Goal: Transaction & Acquisition: Purchase product/service

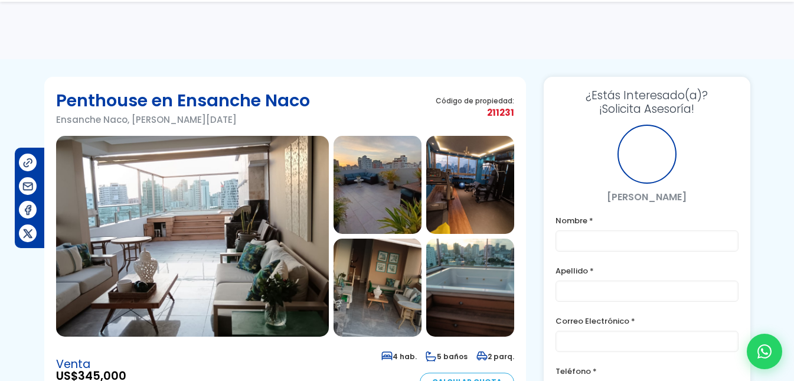
scroll to position [1, 0]
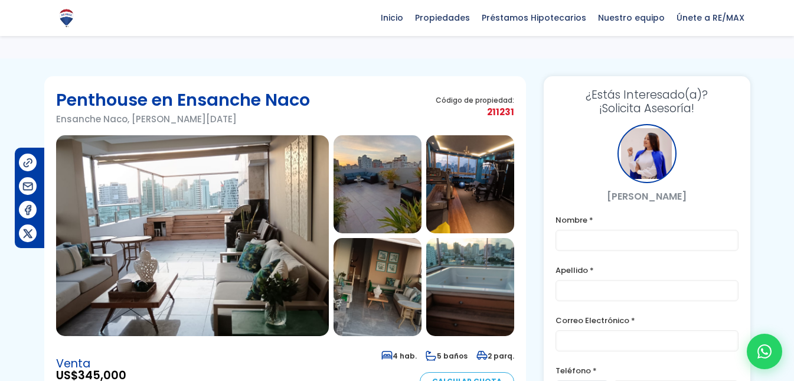
click at [79, 280] on img at bounding box center [192, 235] width 273 height 201
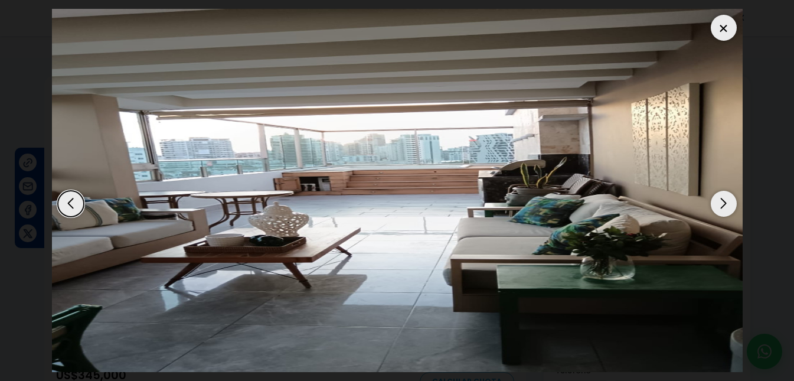
click at [723, 204] on div "Next slide" at bounding box center [724, 204] width 26 height 26
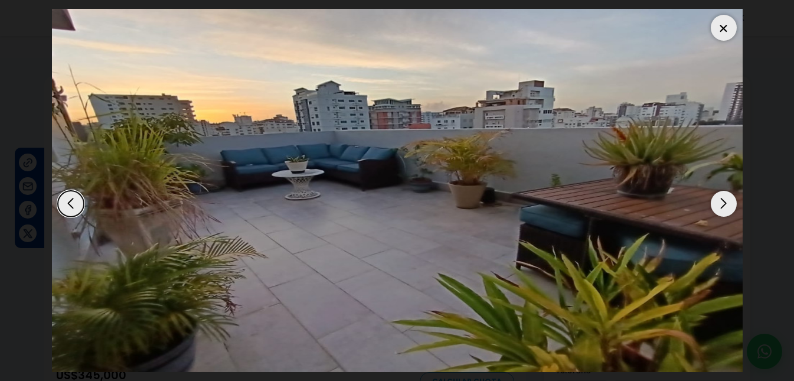
click at [723, 204] on div "Next slide" at bounding box center [724, 204] width 26 height 26
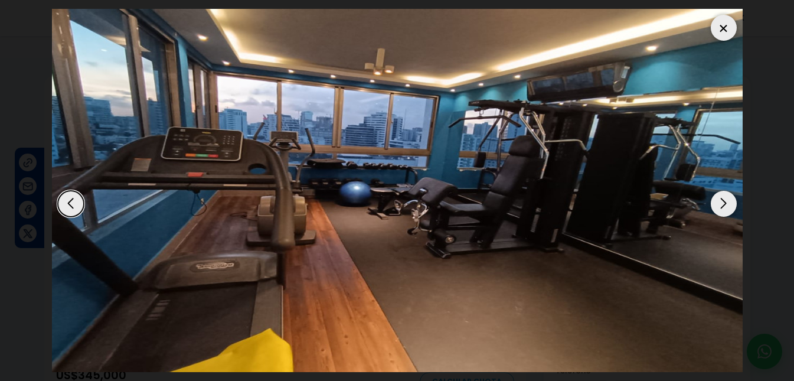
click at [68, 203] on div "Previous slide" at bounding box center [71, 204] width 26 height 26
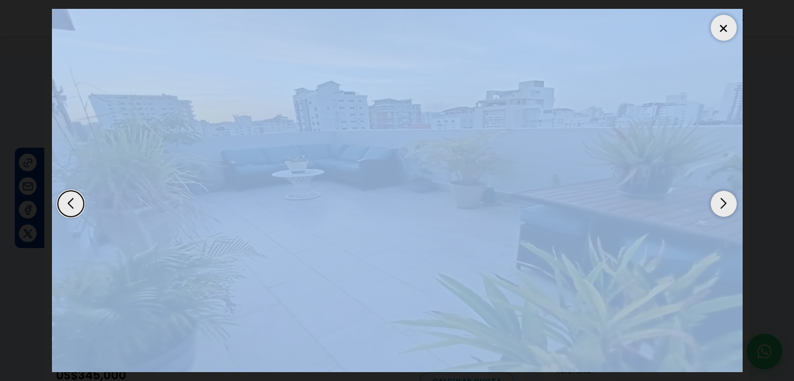
click at [68, 203] on div "Previous slide" at bounding box center [71, 204] width 26 height 26
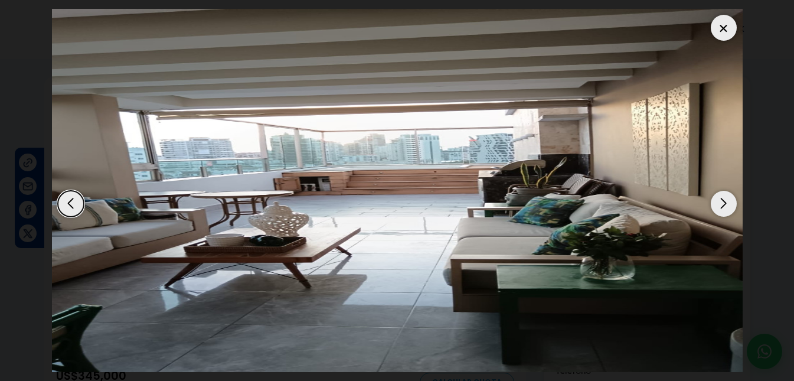
click at [43, 290] on dialog at bounding box center [397, 190] width 708 height 381
click at [68, 207] on div "Previous slide" at bounding box center [71, 204] width 26 height 26
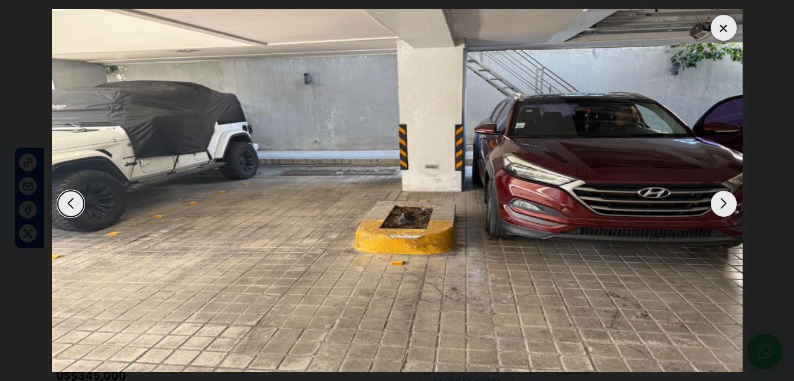
click at [68, 207] on div "Previous slide" at bounding box center [71, 204] width 26 height 26
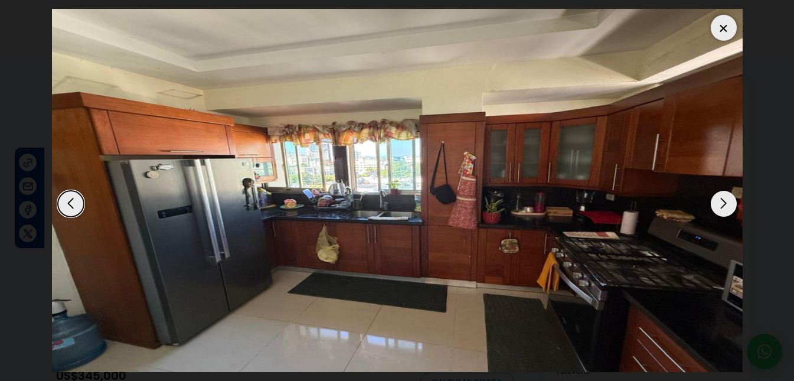
click at [728, 209] on div "Next slide" at bounding box center [724, 204] width 26 height 26
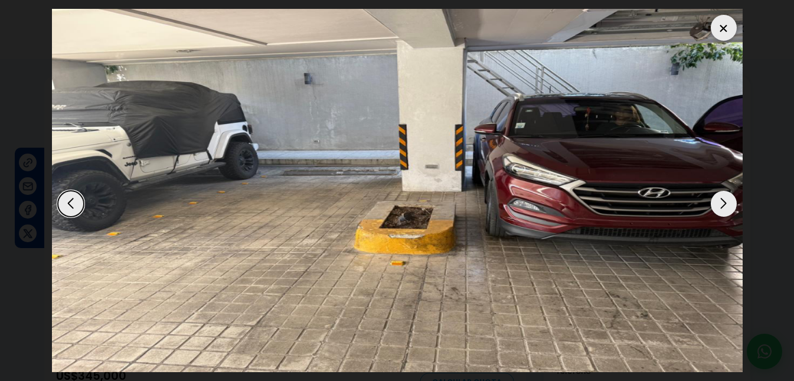
click at [728, 209] on div "Next slide" at bounding box center [724, 204] width 26 height 26
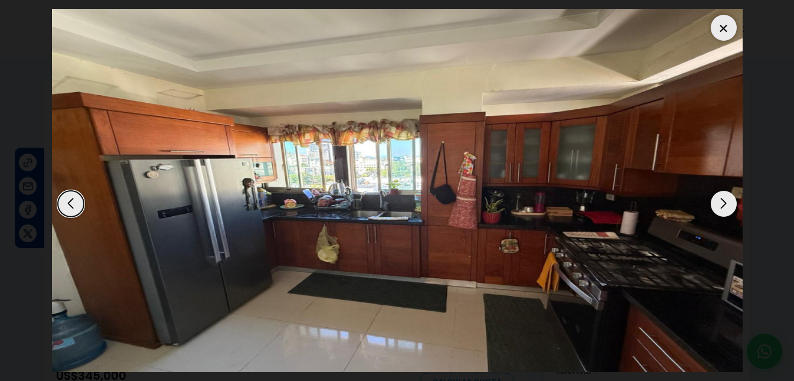
click at [717, 212] on div "Next slide" at bounding box center [724, 204] width 26 height 26
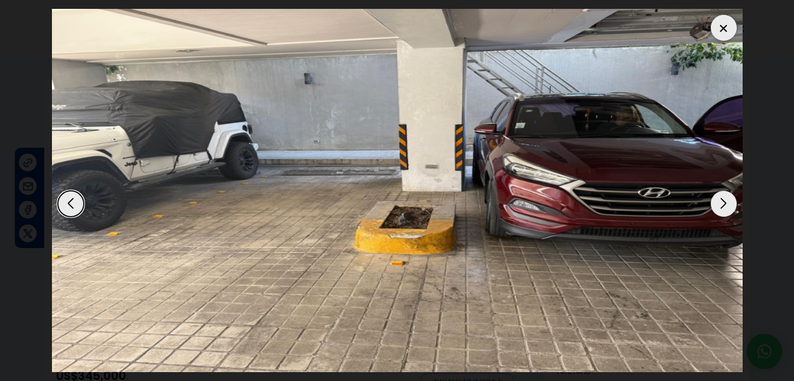
click at [716, 210] on div "Next slide" at bounding box center [724, 204] width 26 height 26
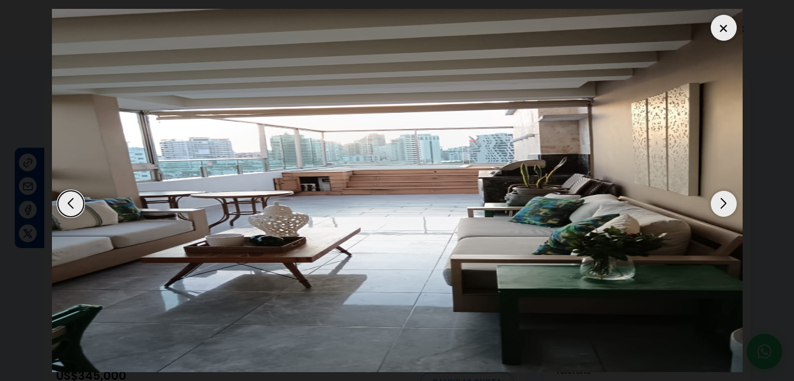
click at [715, 209] on div "Next slide" at bounding box center [724, 204] width 26 height 26
click at [716, 204] on div "Next slide" at bounding box center [724, 204] width 26 height 26
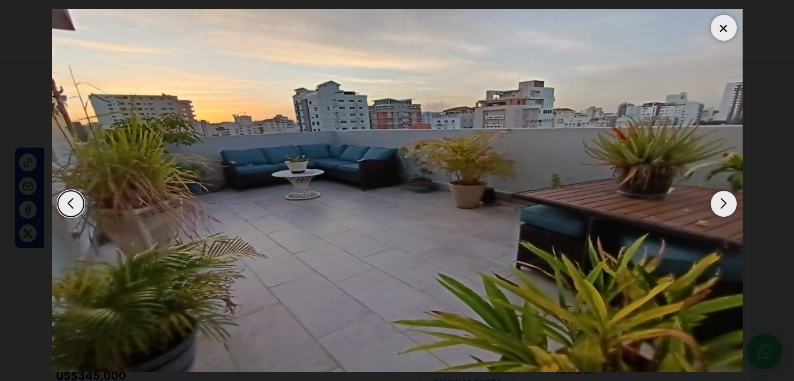
click at [719, 204] on div "Next slide" at bounding box center [724, 204] width 26 height 26
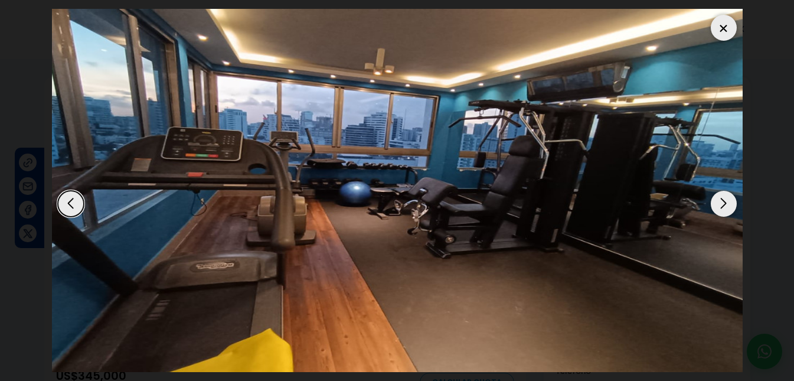
click at [719, 205] on div "Next slide" at bounding box center [724, 204] width 26 height 26
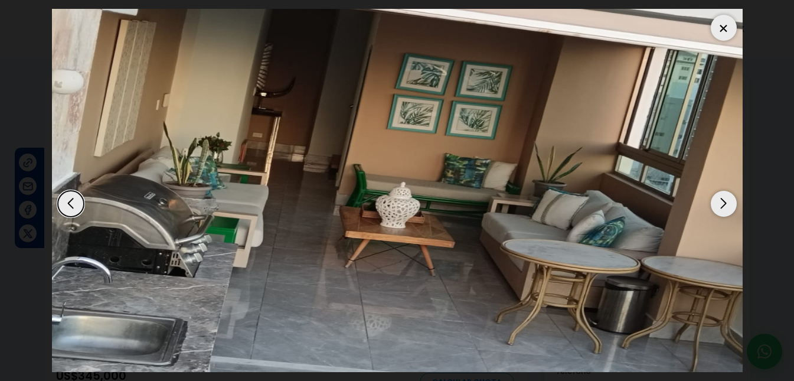
click at [719, 205] on div "Next slide" at bounding box center [724, 204] width 26 height 26
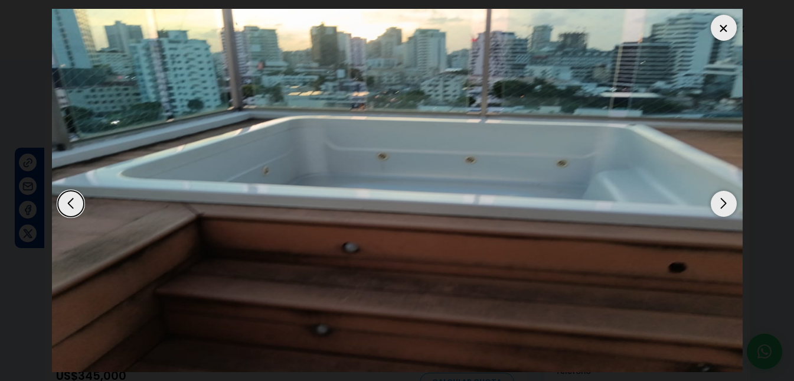
click at [79, 200] on div "Previous slide" at bounding box center [71, 204] width 26 height 26
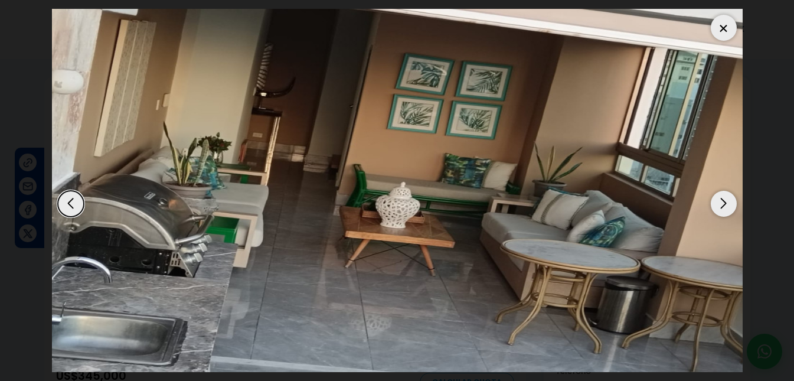
click at [723, 201] on div "Next slide" at bounding box center [724, 204] width 26 height 26
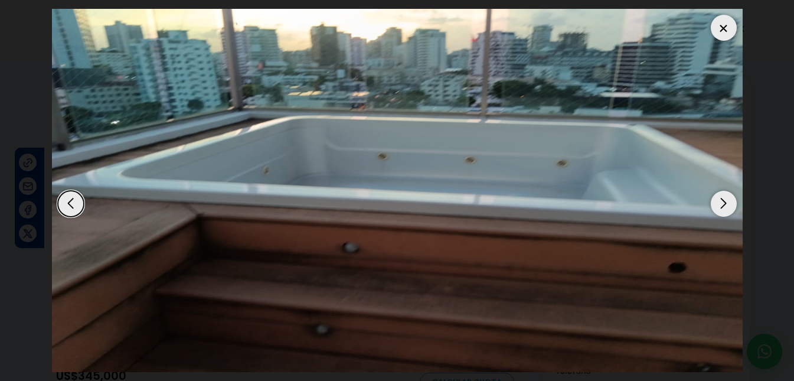
click at [723, 201] on div "Next slide" at bounding box center [724, 204] width 26 height 26
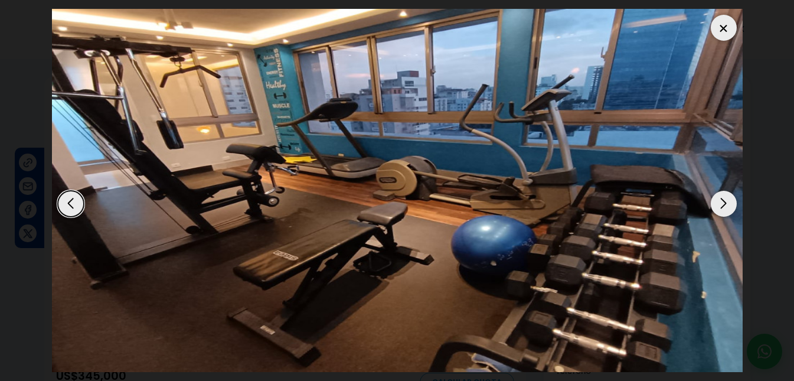
click at [729, 199] on div "Next slide" at bounding box center [724, 204] width 26 height 26
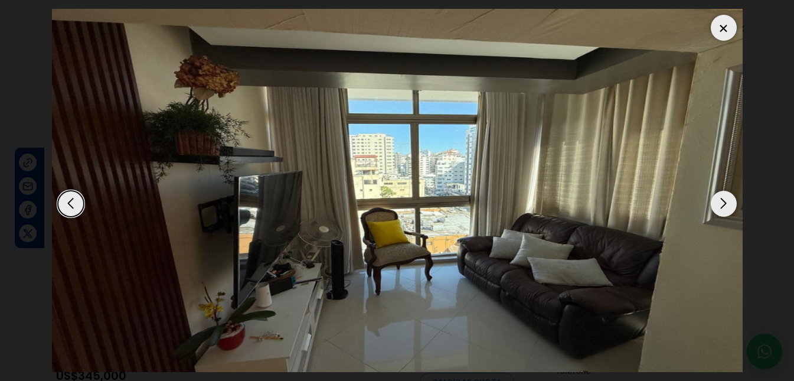
click at [729, 199] on div "Next slide" at bounding box center [724, 204] width 26 height 26
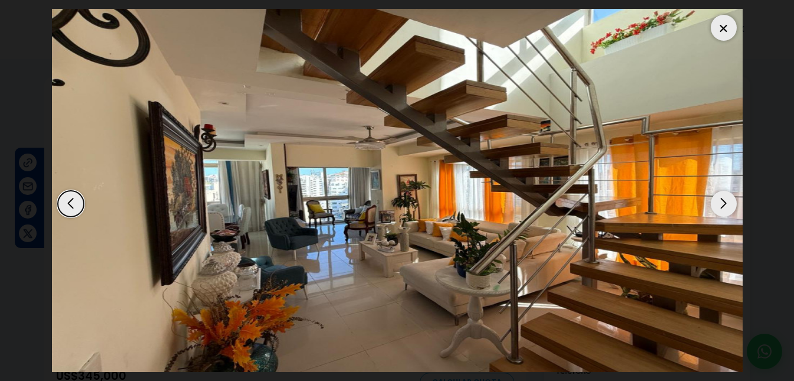
click at [725, 203] on div "Next slide" at bounding box center [724, 204] width 26 height 26
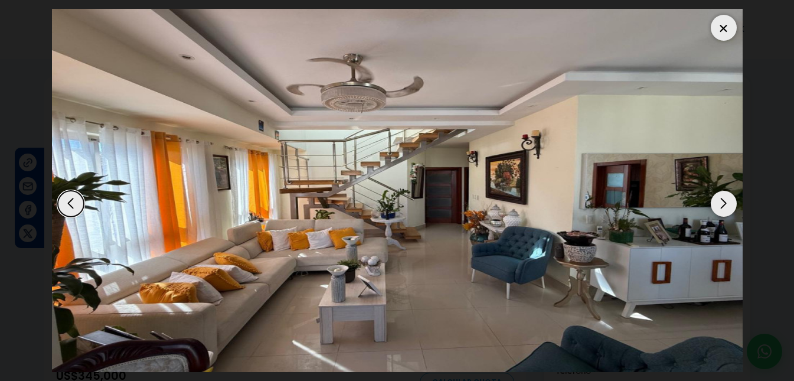
click at [724, 203] on div "Next slide" at bounding box center [724, 204] width 26 height 26
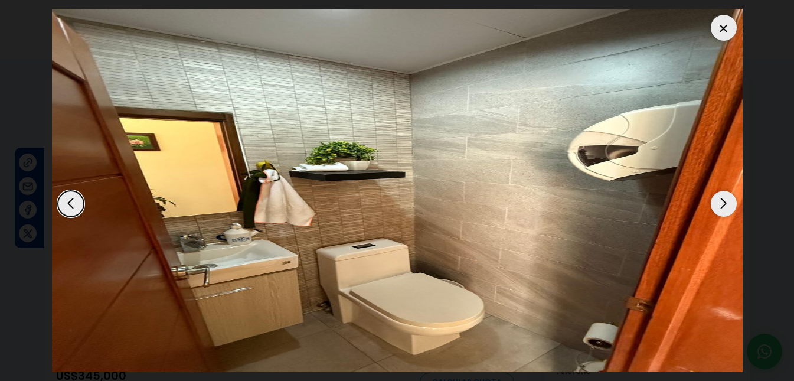
click at [712, 202] on div "Next slide" at bounding box center [724, 204] width 26 height 26
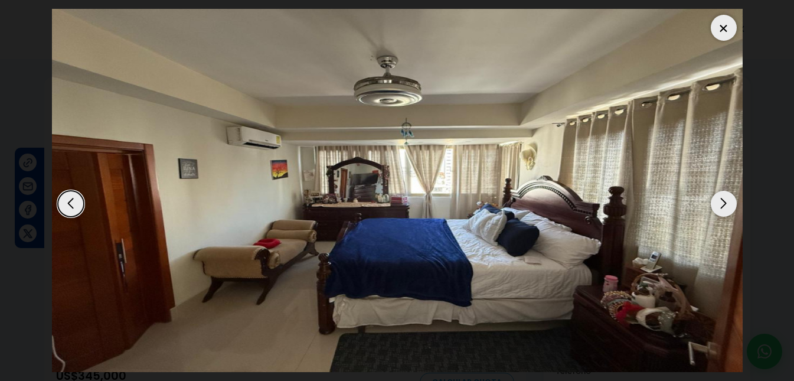
click at [60, 194] on img "11 / 18" at bounding box center [397, 190] width 691 height 363
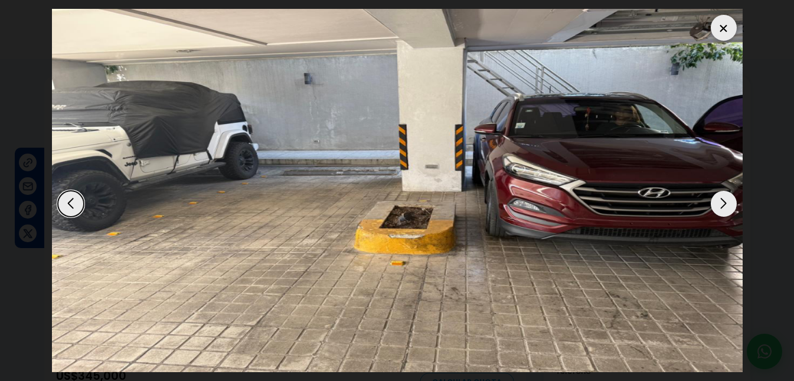
click at [70, 201] on div "Previous slide" at bounding box center [71, 204] width 26 height 26
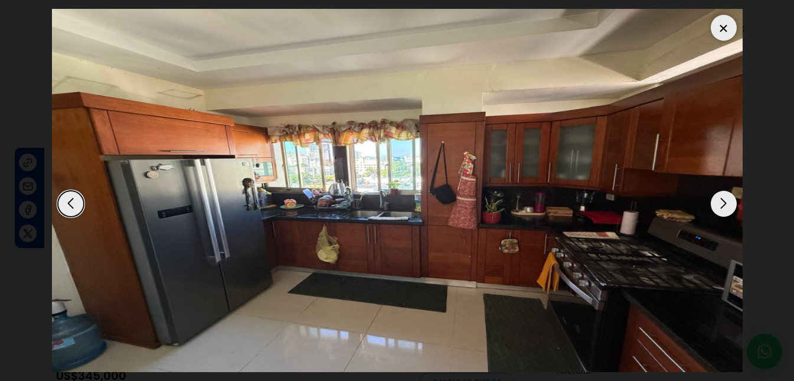
click at [66, 200] on div "Previous slide" at bounding box center [71, 204] width 26 height 26
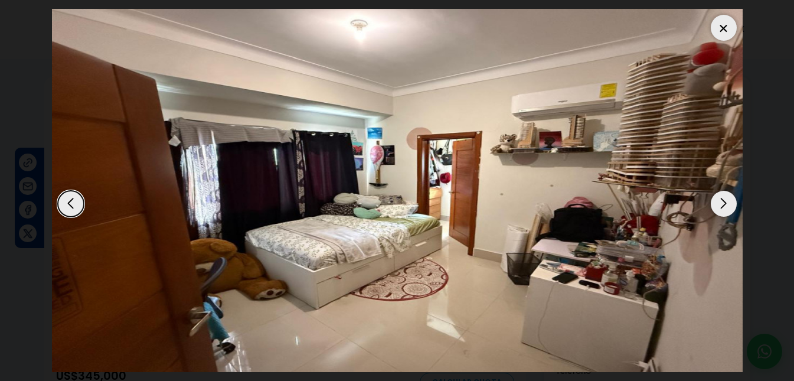
click at [119, 216] on img "16 / 18" at bounding box center [397, 190] width 691 height 363
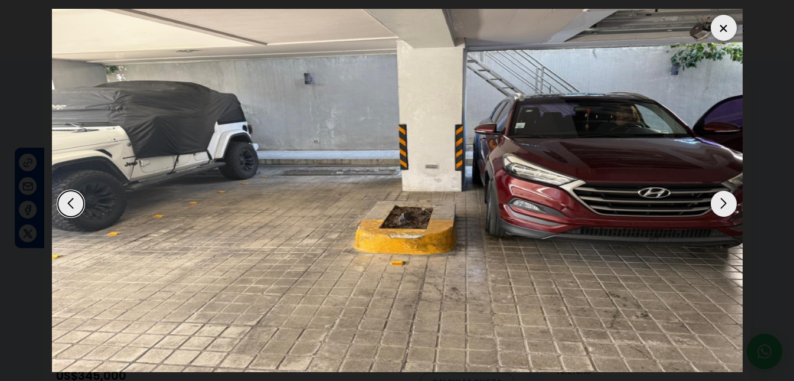
click at [72, 212] on div "Previous slide" at bounding box center [71, 204] width 26 height 26
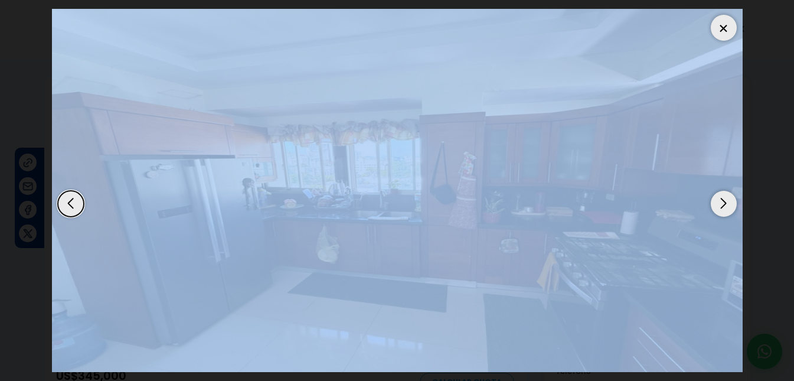
click at [72, 212] on div "Previous slide" at bounding box center [71, 204] width 26 height 26
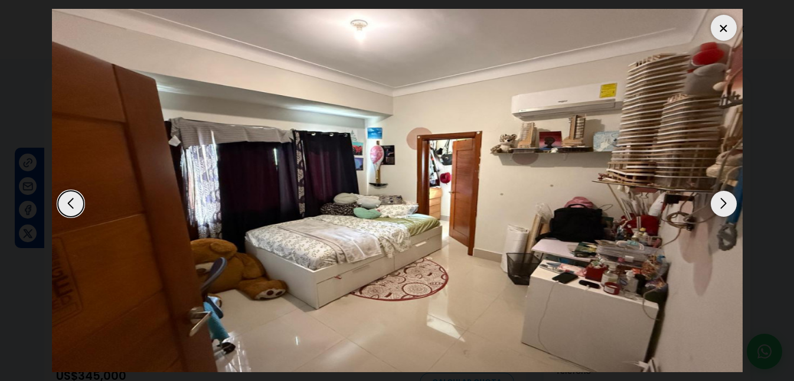
click at [72, 212] on div "Previous slide" at bounding box center [71, 204] width 26 height 26
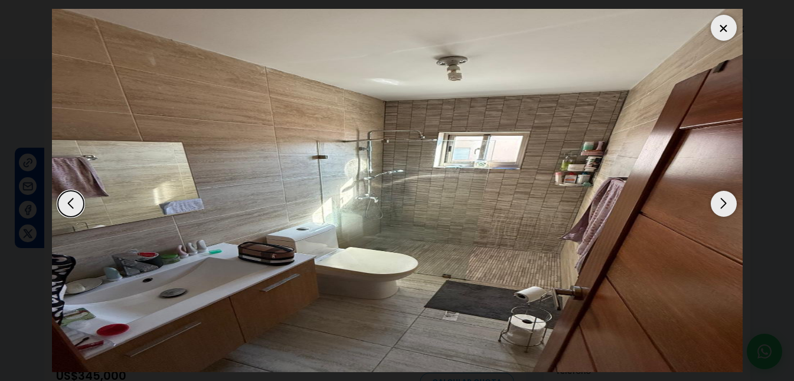
click at [72, 212] on div "Previous slide" at bounding box center [71, 204] width 26 height 26
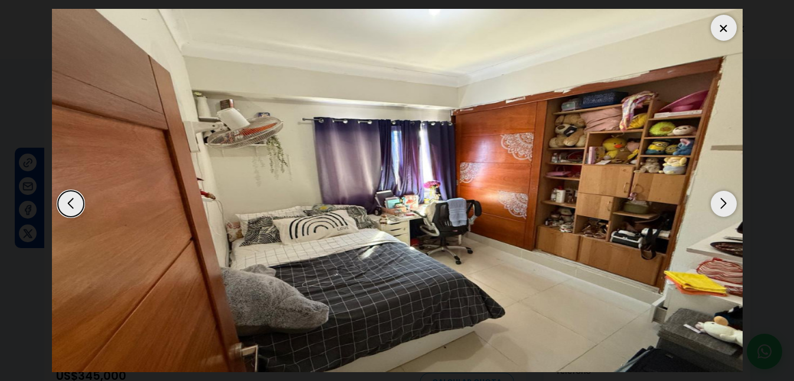
click at [72, 212] on div "Previous slide" at bounding box center [71, 204] width 26 height 26
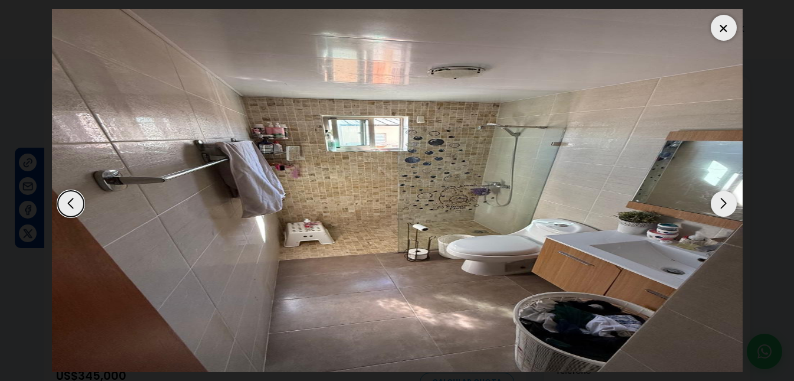
click at [72, 212] on div "Previous slide" at bounding box center [71, 204] width 26 height 26
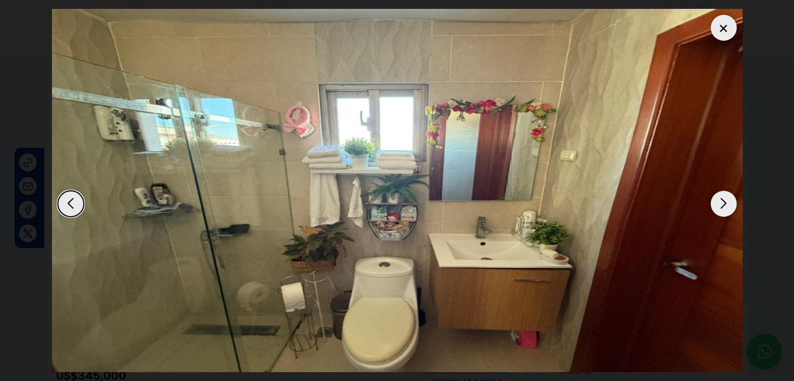
click at [72, 212] on div "Previous slide" at bounding box center [71, 204] width 26 height 26
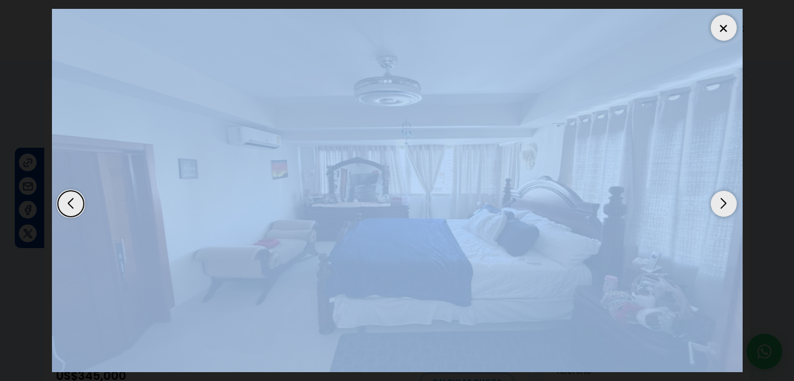
click at [72, 212] on div "Previous slide" at bounding box center [71, 204] width 26 height 26
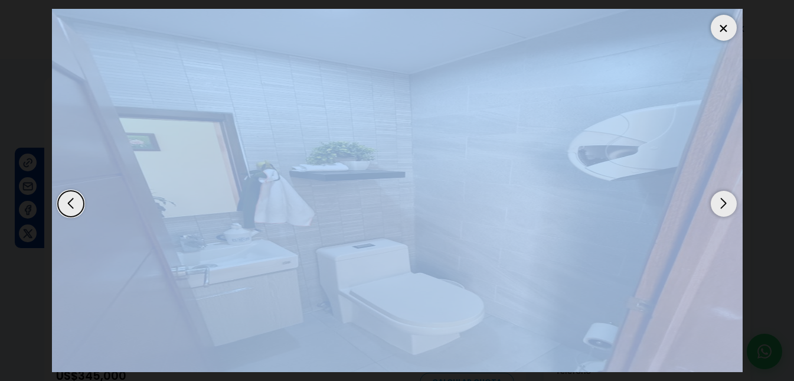
click at [72, 212] on div "Previous slide" at bounding box center [71, 204] width 26 height 26
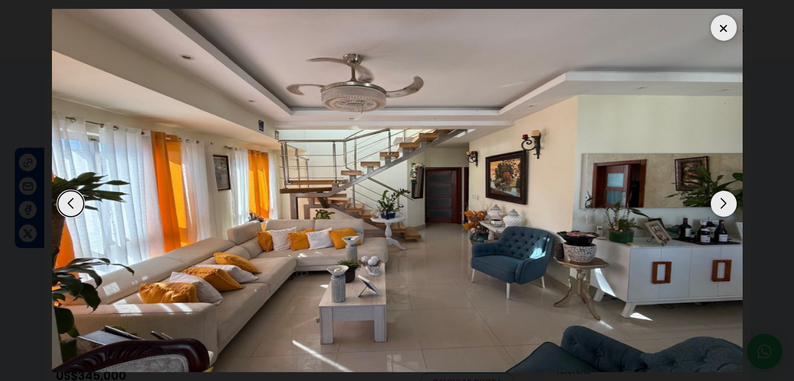
click at [713, 201] on div "Next slide" at bounding box center [724, 204] width 26 height 26
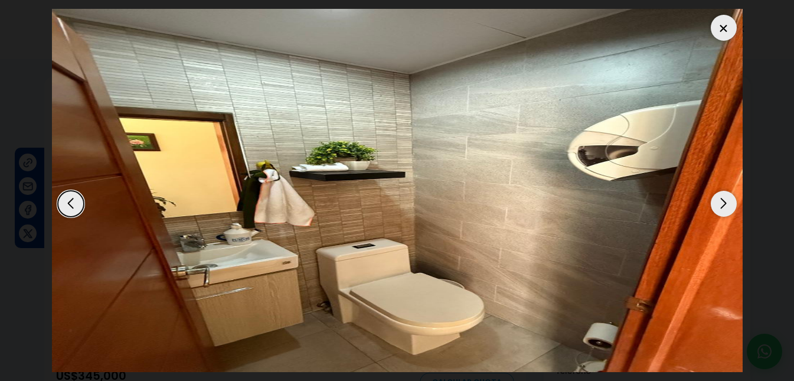
click at [726, 208] on div "Next slide" at bounding box center [724, 204] width 26 height 26
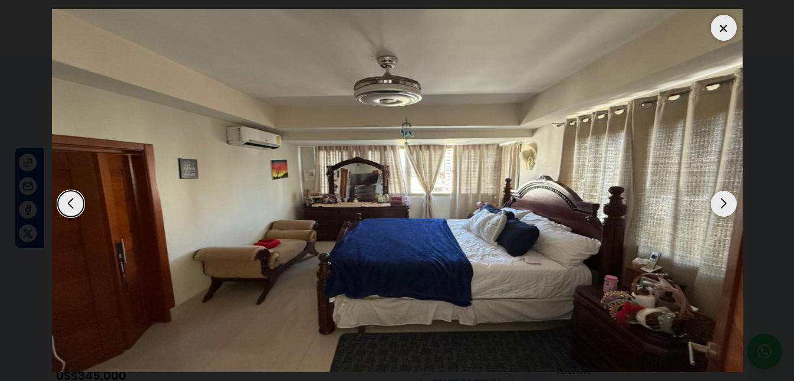
click at [726, 208] on div "Next slide" at bounding box center [724, 204] width 26 height 26
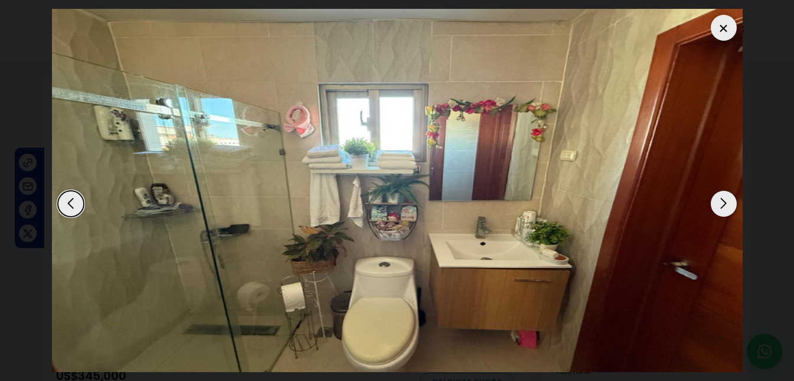
click at [726, 208] on div "Next slide" at bounding box center [724, 204] width 26 height 26
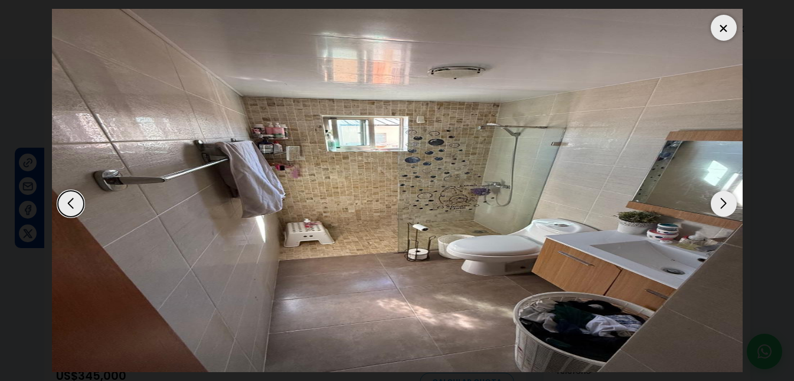
click at [726, 208] on div "Next slide" at bounding box center [724, 204] width 26 height 26
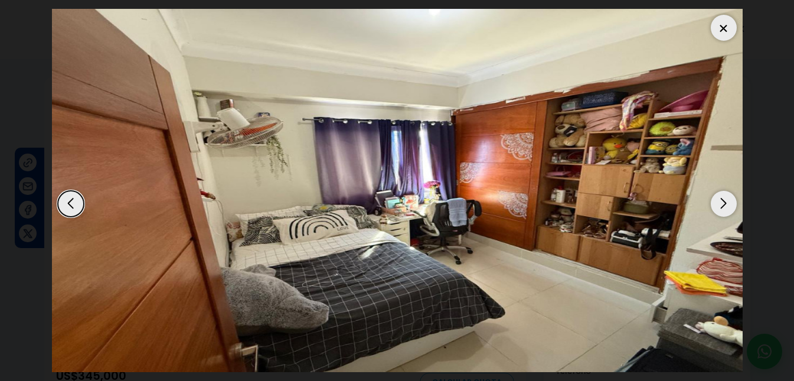
click at [726, 208] on div "Next slide" at bounding box center [724, 204] width 26 height 26
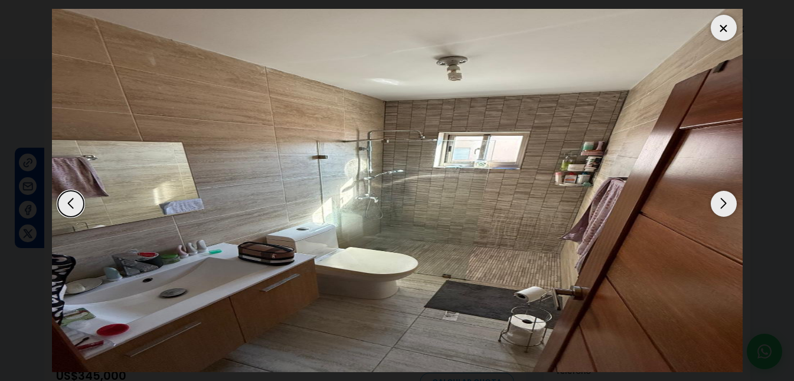
click at [726, 208] on div "Next slide" at bounding box center [724, 204] width 26 height 26
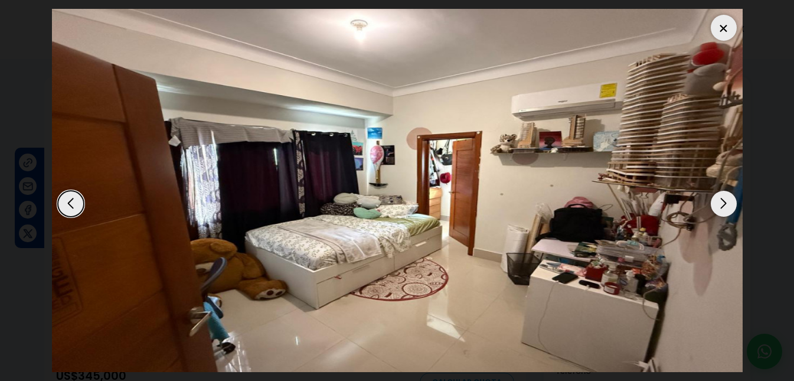
click at [726, 208] on div "Next slide" at bounding box center [724, 204] width 26 height 26
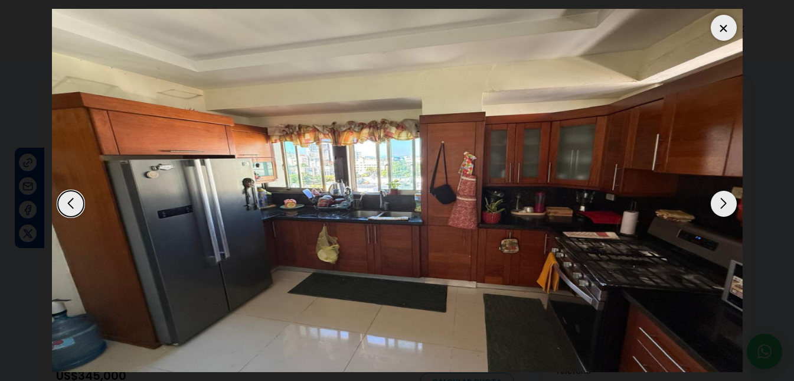
click at [726, 208] on div "Next slide" at bounding box center [724, 204] width 26 height 26
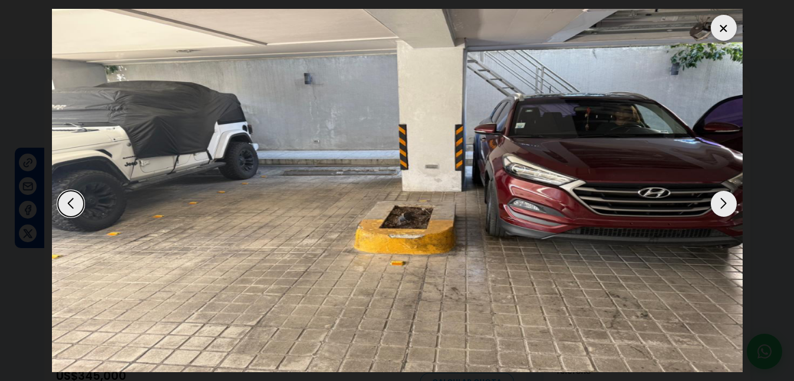
click at [726, 208] on div "Next slide" at bounding box center [724, 204] width 26 height 26
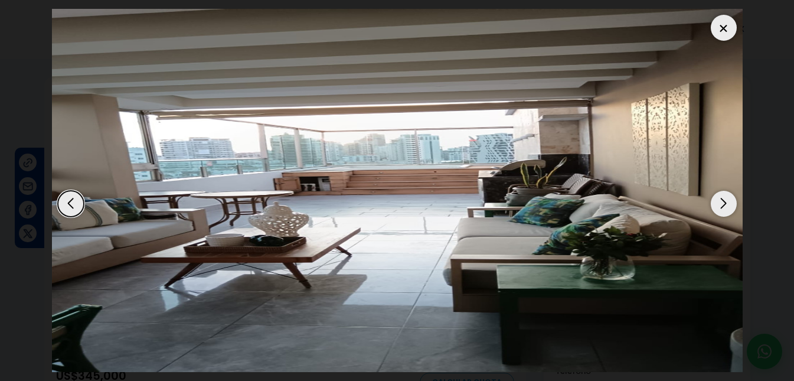
click at [726, 208] on div "Next slide" at bounding box center [724, 204] width 26 height 26
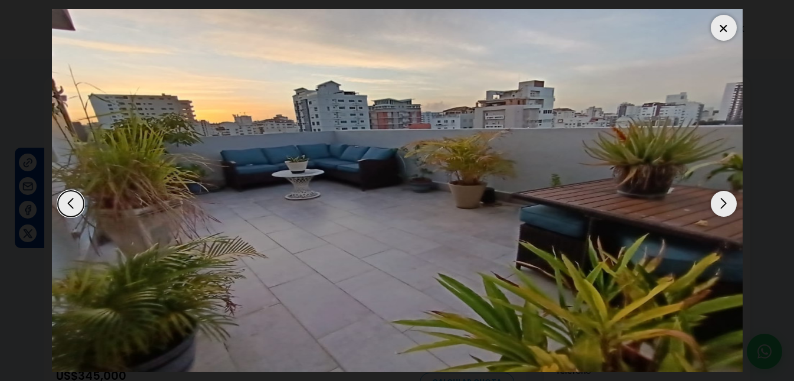
click at [726, 208] on div "Next slide" at bounding box center [724, 204] width 26 height 26
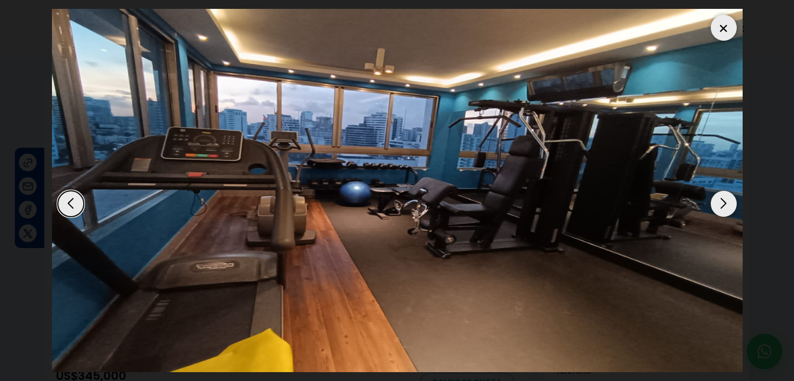
click at [726, 208] on div "Next slide" at bounding box center [724, 204] width 26 height 26
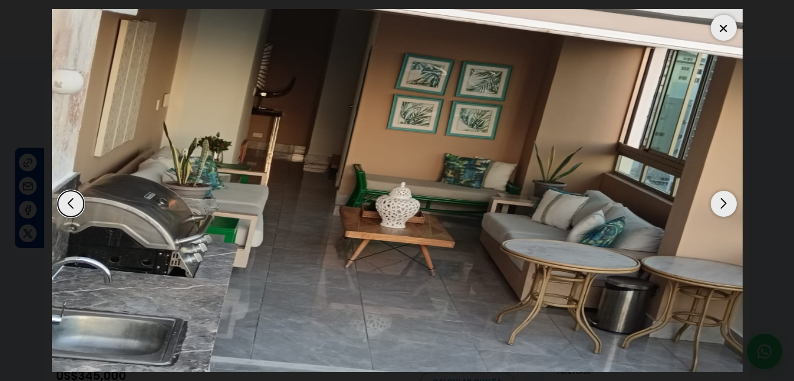
click at [726, 208] on div "Next slide" at bounding box center [724, 204] width 26 height 26
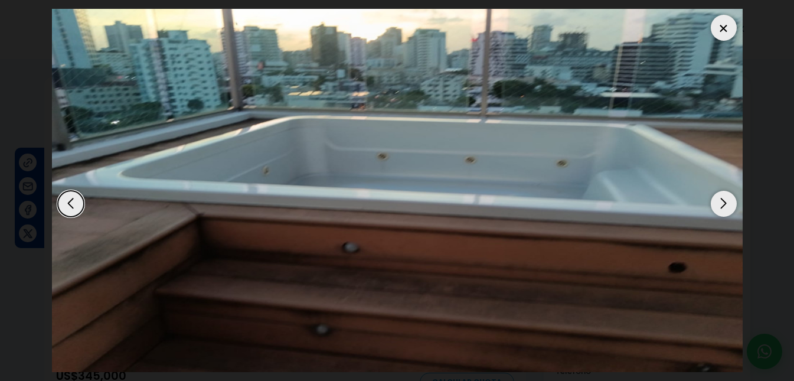
click at [726, 208] on div "Next slide" at bounding box center [724, 204] width 26 height 26
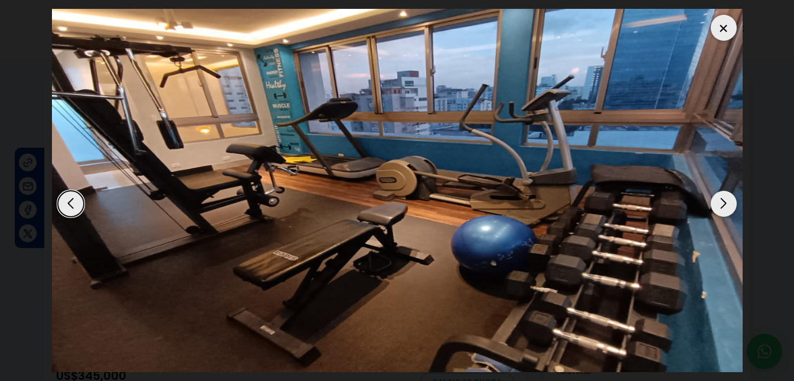
click at [726, 208] on div "Next slide" at bounding box center [724, 204] width 26 height 26
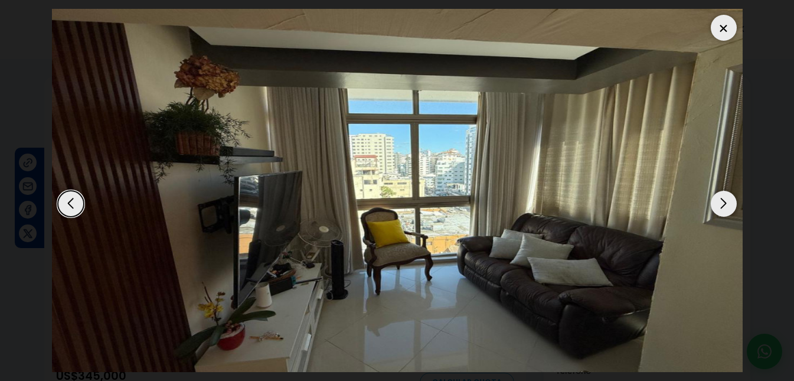
click at [726, 208] on div "Next slide" at bounding box center [724, 204] width 26 height 26
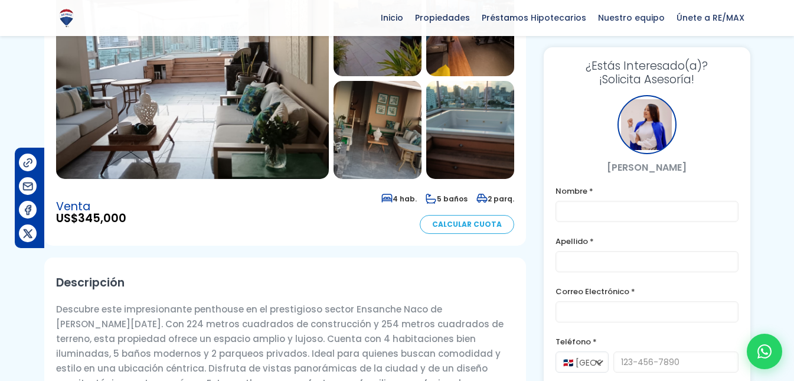
scroll to position [0, 0]
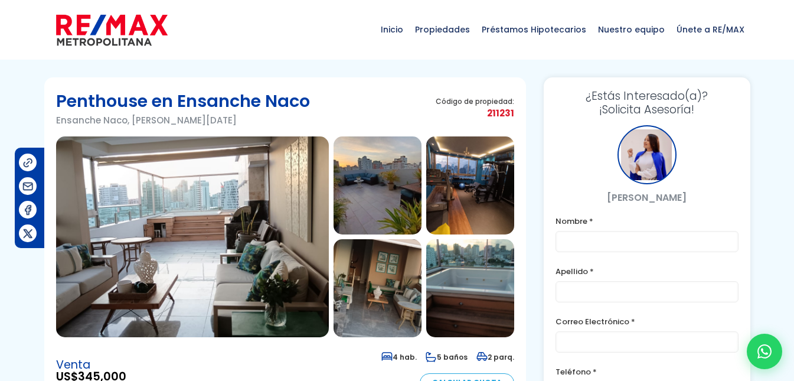
click at [343, 204] on img at bounding box center [378, 185] width 88 height 98
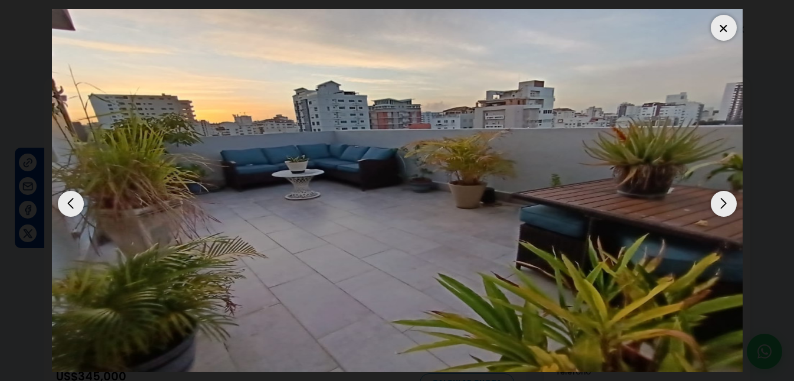
click at [343, 204] on img "2 / 18" at bounding box center [397, 190] width 691 height 363
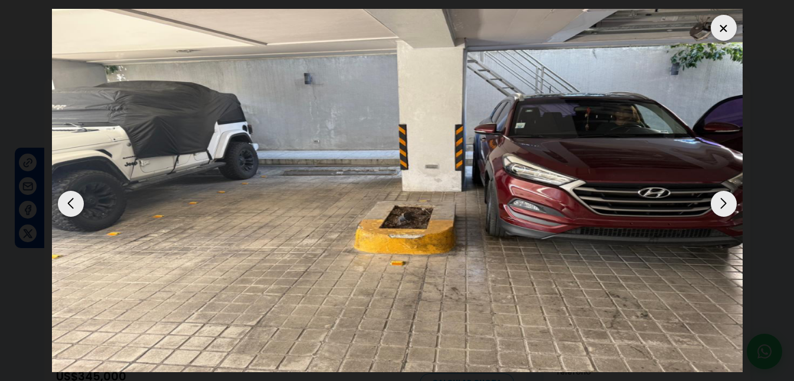
click at [725, 33] on div at bounding box center [724, 28] width 26 height 26
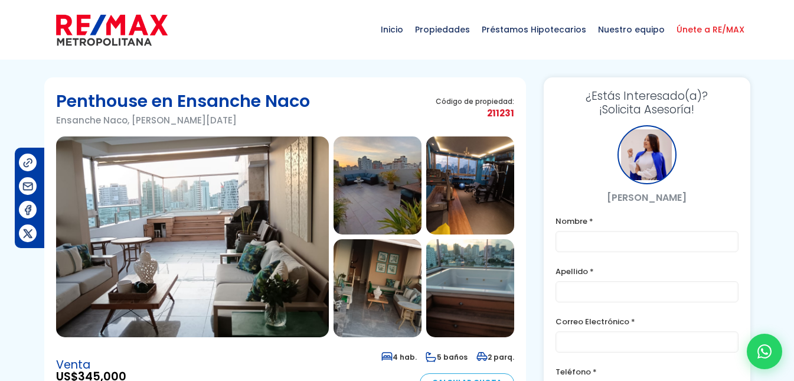
click at [725, 33] on span "Únete a RE/MAX" at bounding box center [711, 29] width 80 height 35
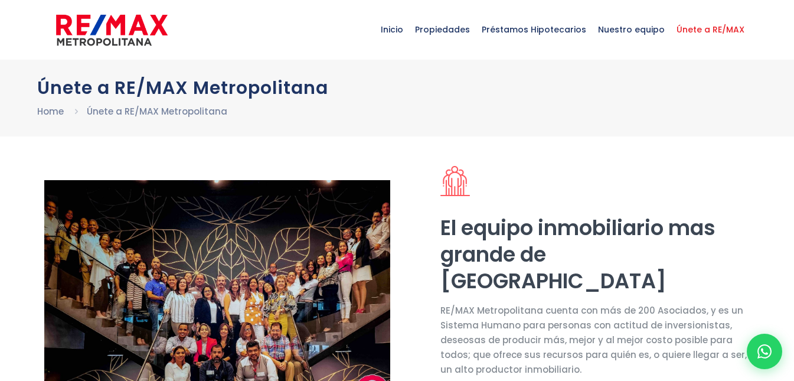
select select "DO"
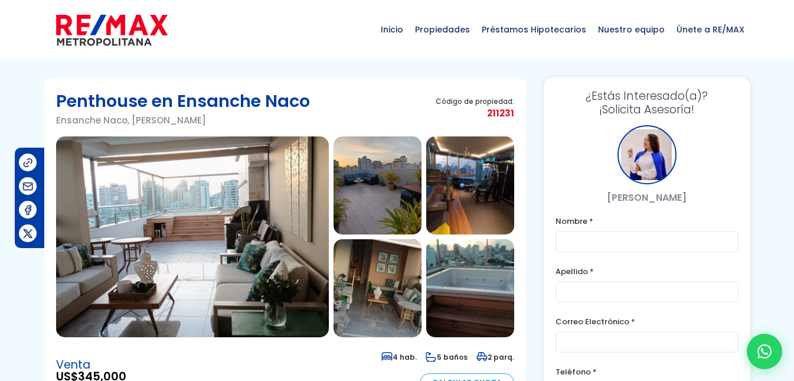
click at [246, 187] on img at bounding box center [192, 236] width 273 height 201
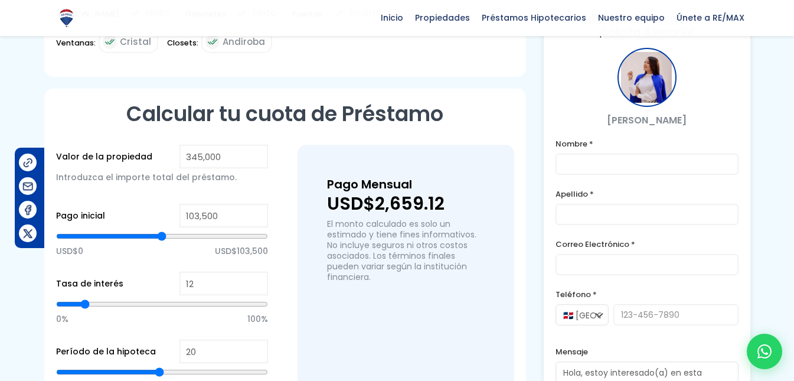
scroll to position [804, 0]
click at [765, 355] on icon at bounding box center [764, 351] width 15 height 15
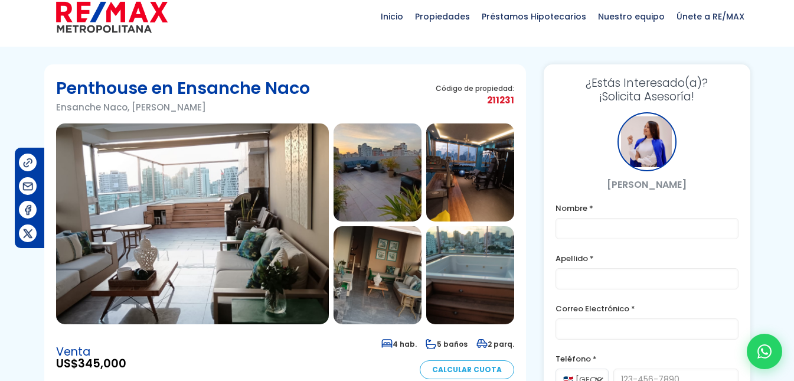
scroll to position [14, 0]
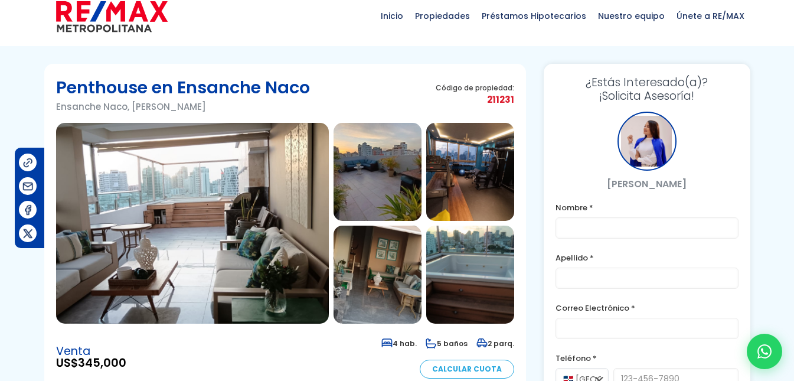
click at [395, 289] on img at bounding box center [378, 275] width 88 height 98
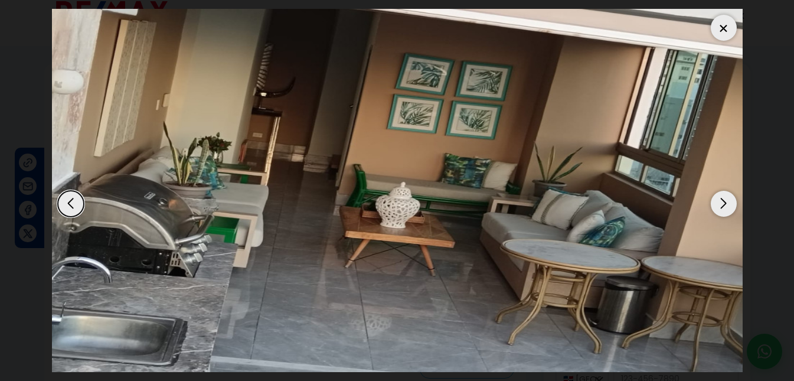
click at [714, 198] on div "Next slide" at bounding box center [724, 204] width 26 height 26
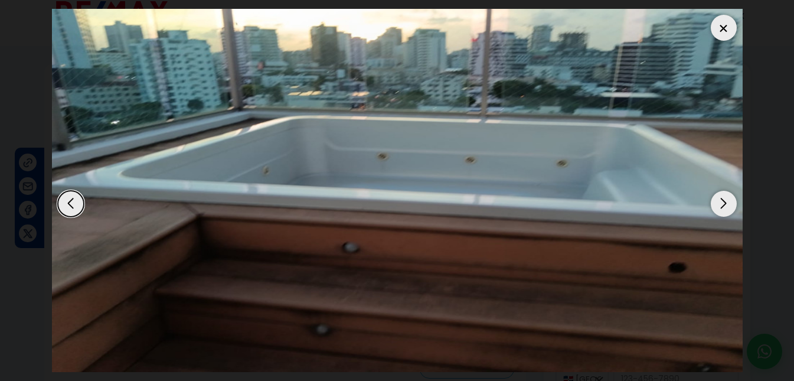
click at [718, 198] on div "Next slide" at bounding box center [724, 204] width 26 height 26
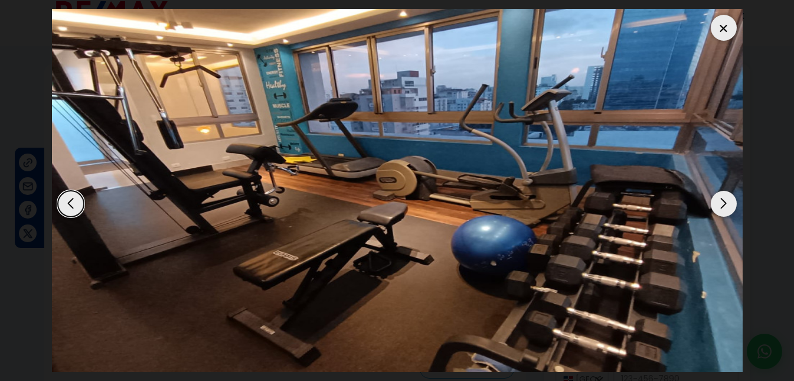
drag, startPoint x: 729, startPoint y: 197, endPoint x: 741, endPoint y: 190, distance: 13.8
click at [741, 190] on div at bounding box center [397, 190] width 691 height 363
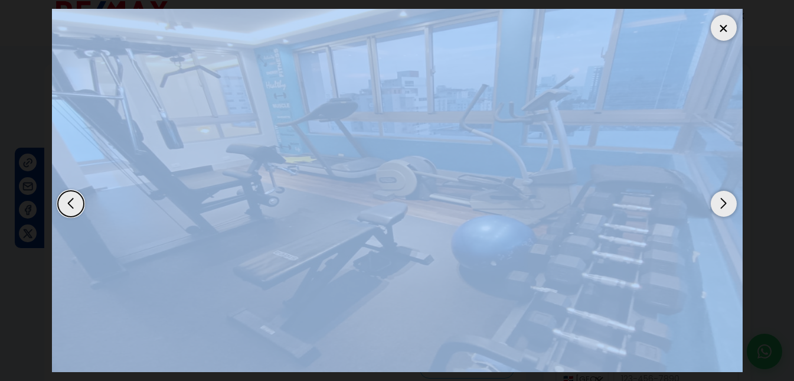
click at [716, 215] on img "6 / 18" at bounding box center [397, 190] width 691 height 363
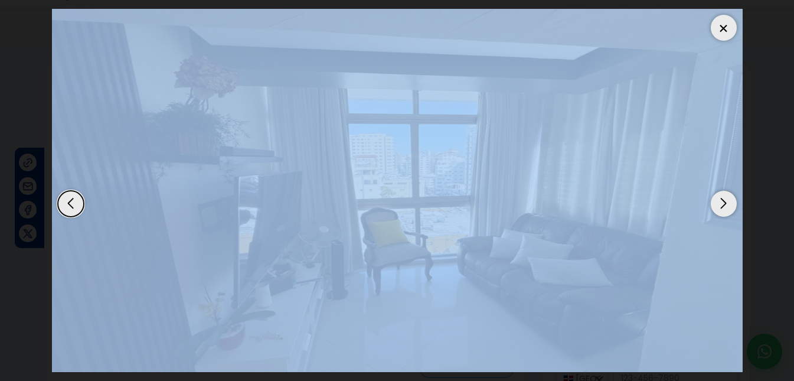
scroll to position [347, 0]
click at [524, 195] on img "7 / 18" at bounding box center [397, 190] width 691 height 363
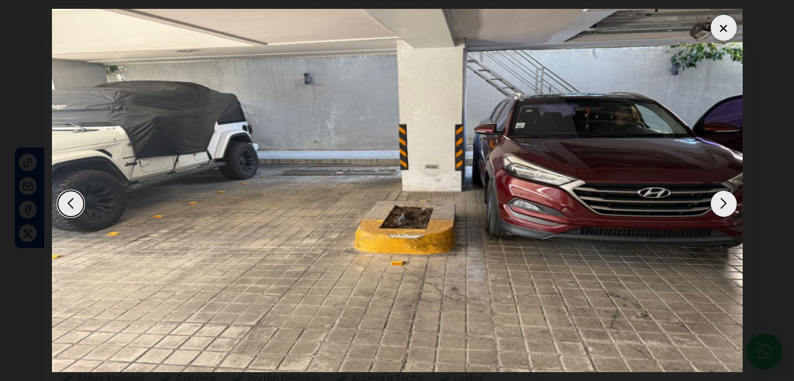
click at [729, 204] on div "Next slide" at bounding box center [724, 204] width 26 height 26
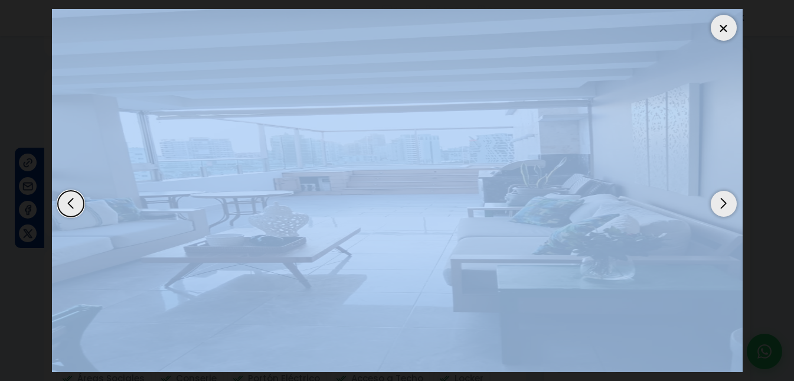
click at [729, 204] on div "Next slide" at bounding box center [724, 204] width 26 height 26
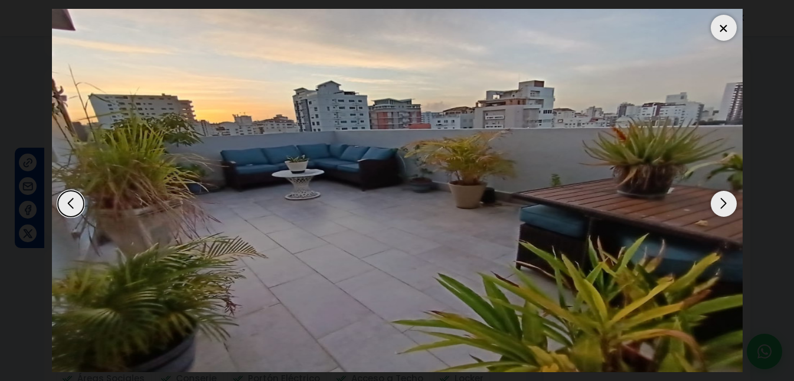
click at [752, 135] on dialog at bounding box center [397, 190] width 708 height 381
click at [716, 205] on div "Next slide" at bounding box center [724, 204] width 26 height 26
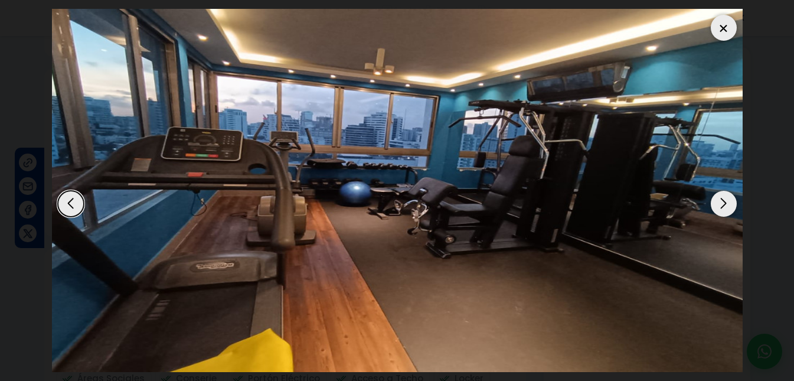
click at [716, 205] on div "Next slide" at bounding box center [724, 204] width 26 height 26
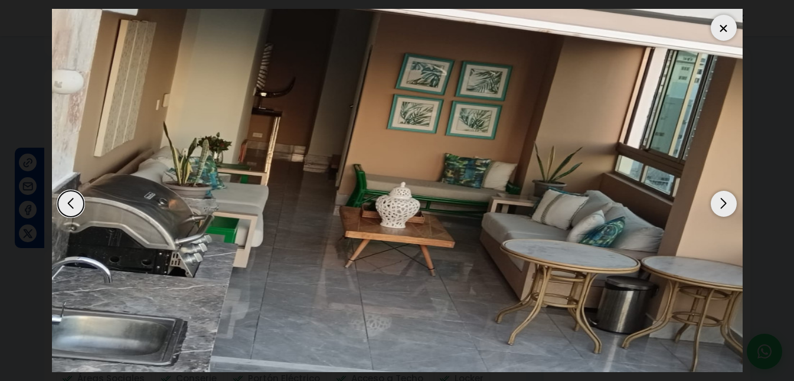
click at [716, 205] on div "Next slide" at bounding box center [724, 204] width 26 height 26
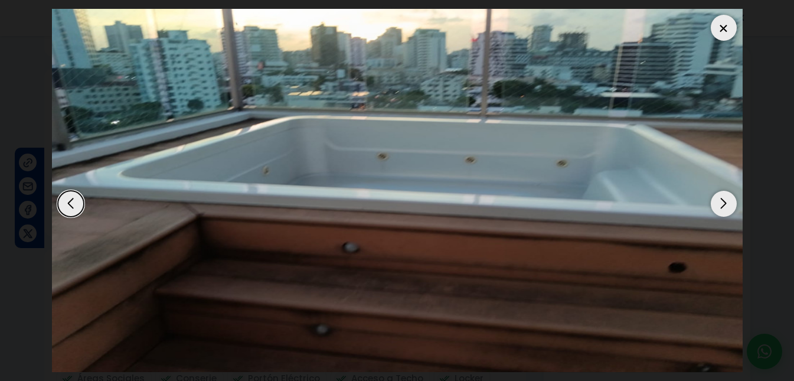
click at [716, 205] on div "Next slide" at bounding box center [724, 204] width 26 height 26
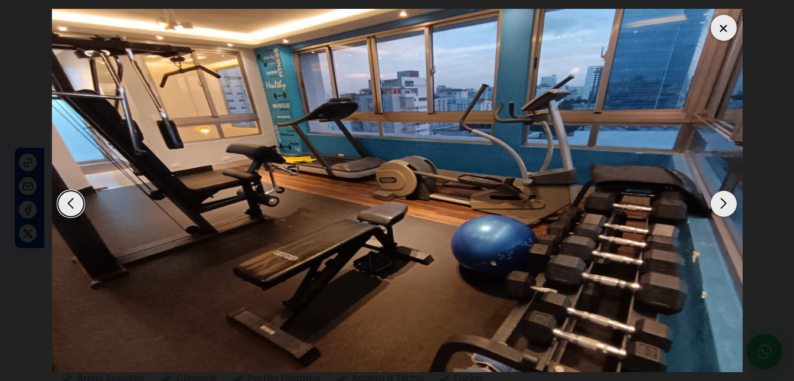
click at [716, 205] on div "Next slide" at bounding box center [724, 204] width 26 height 26
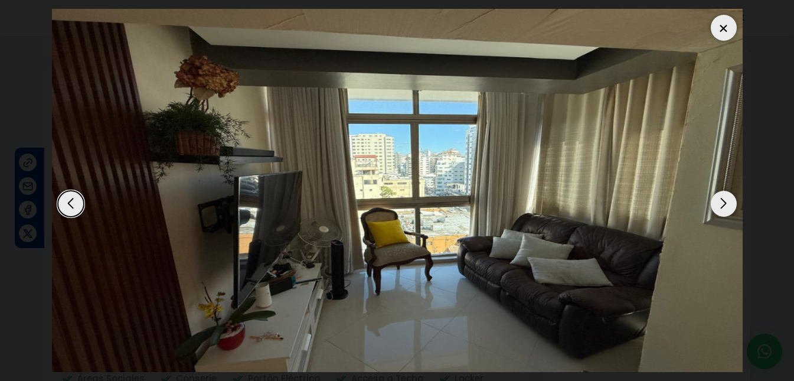
click at [727, 31] on div at bounding box center [724, 28] width 26 height 26
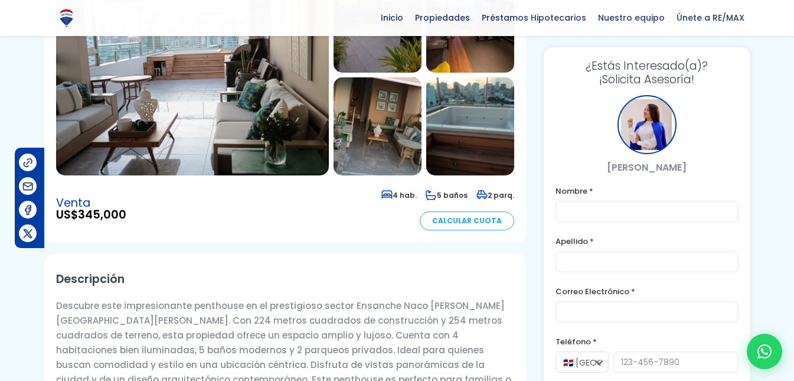
scroll to position [0, 0]
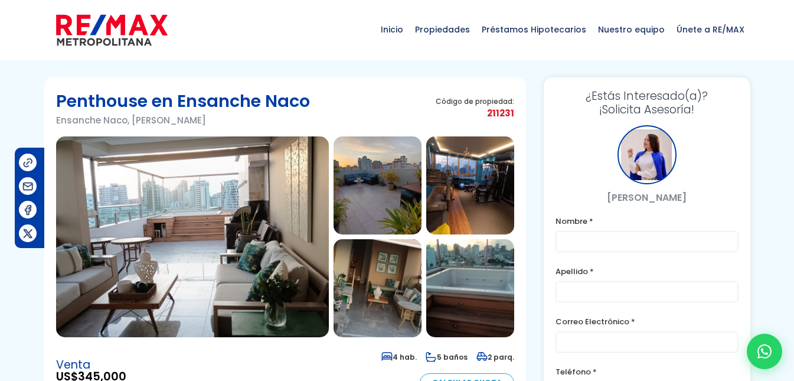
click at [364, 180] on img at bounding box center [378, 185] width 88 height 98
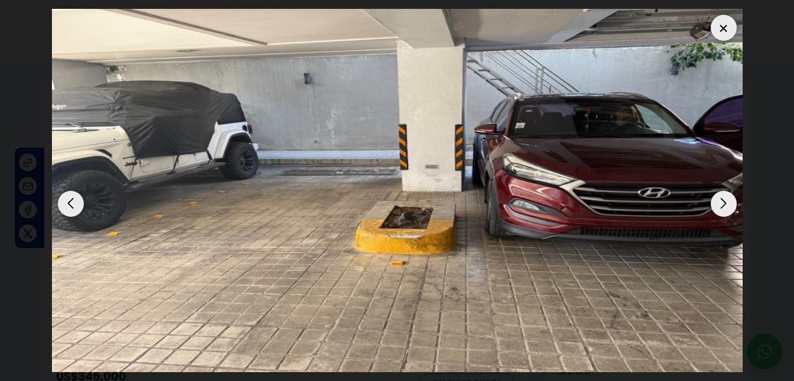
click at [736, 203] on div "Next slide" at bounding box center [724, 204] width 26 height 26
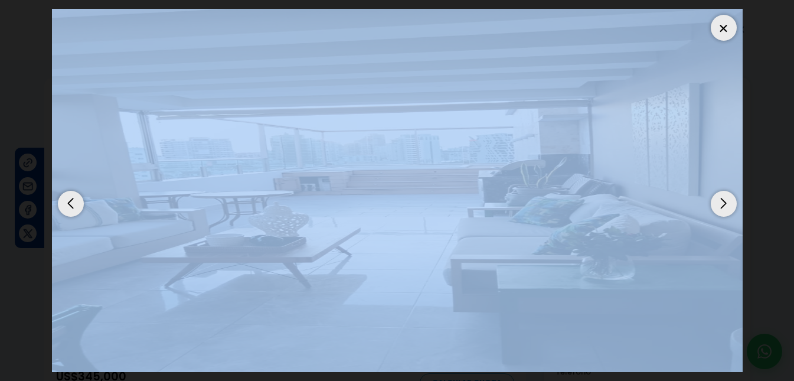
click at [736, 203] on div "Next slide" at bounding box center [724, 204] width 26 height 26
click at [724, 203] on div "Next slide" at bounding box center [724, 204] width 26 height 26
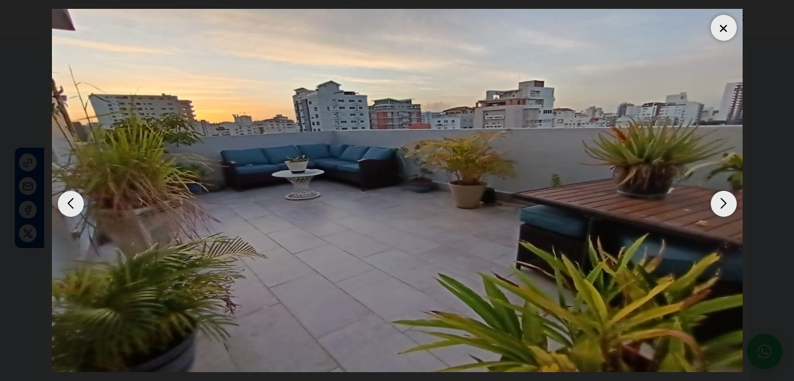
click at [743, 40] on dialog at bounding box center [397, 190] width 708 height 381
click at [718, 34] on div at bounding box center [724, 28] width 26 height 26
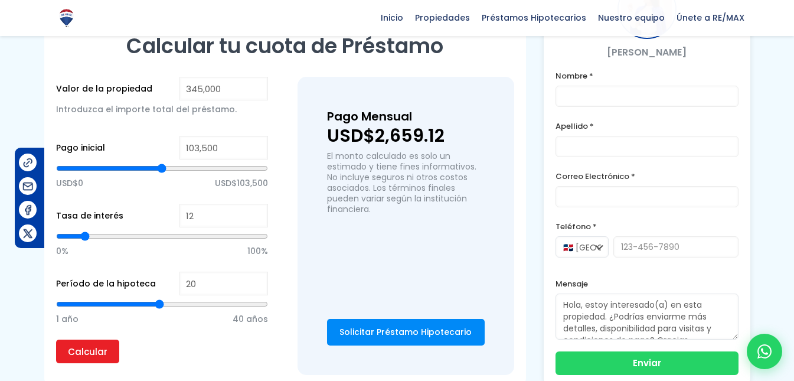
scroll to position [873, 0]
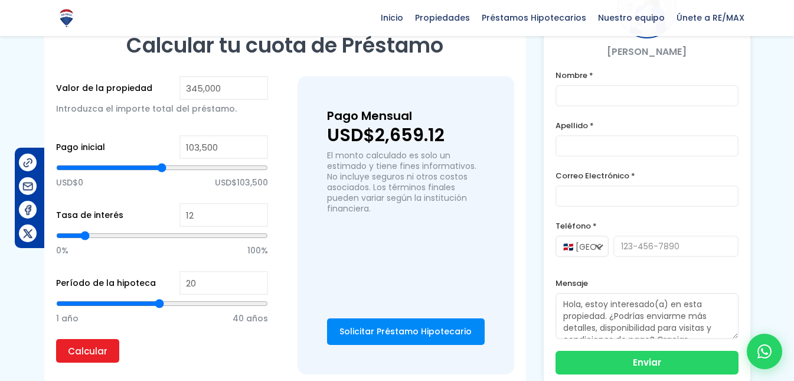
type input "11"
type input "10"
type input "9"
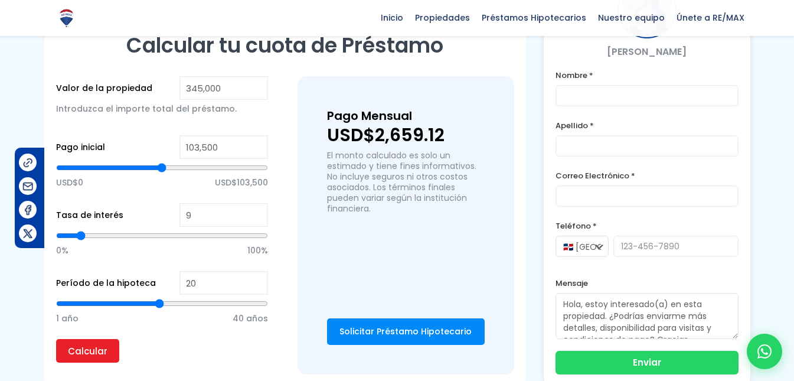
type input "9"
type input "8"
type input "7"
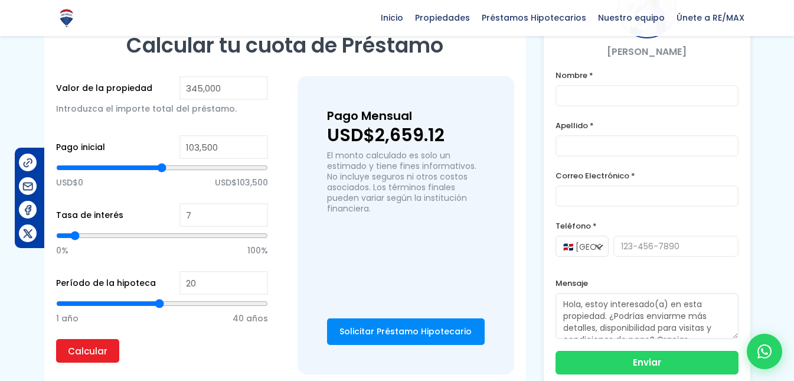
type input "6"
type input "5"
drag, startPoint x: 82, startPoint y: 238, endPoint x: 70, endPoint y: 239, distance: 11.8
type input "5"
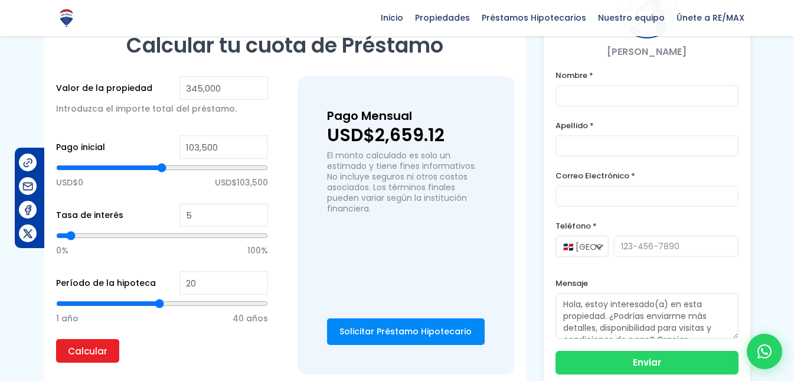
click at [70, 239] on input "range" at bounding box center [162, 236] width 212 height 12
type input "4"
type input "3"
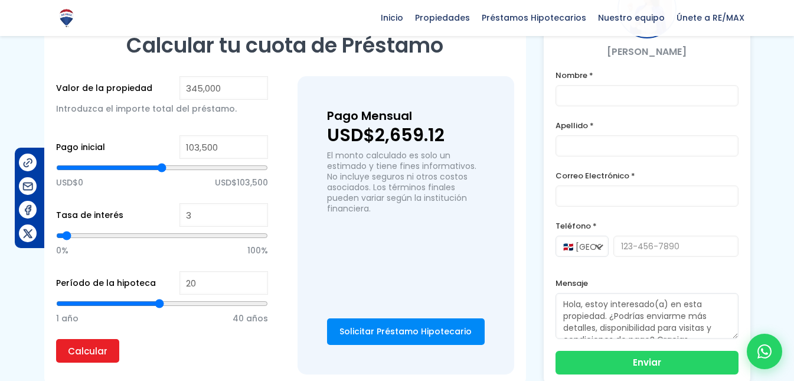
type input "2"
drag, startPoint x: 70, startPoint y: 239, endPoint x: 64, endPoint y: 240, distance: 6.7
type input "2"
click at [64, 240] on input "range" at bounding box center [162, 236] width 212 height 12
type input "3"
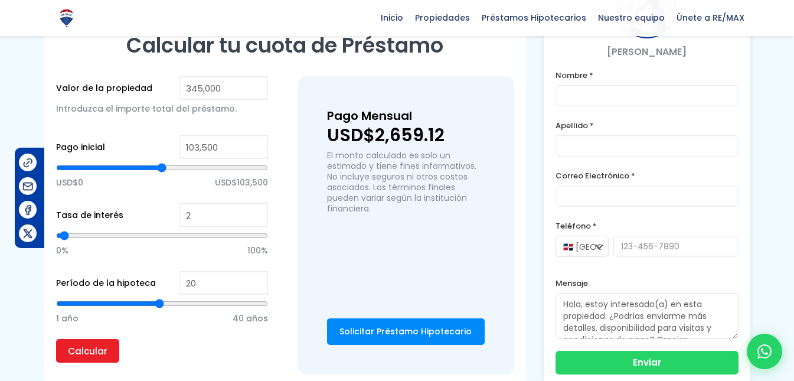
type input "3"
type input "4"
type input "5"
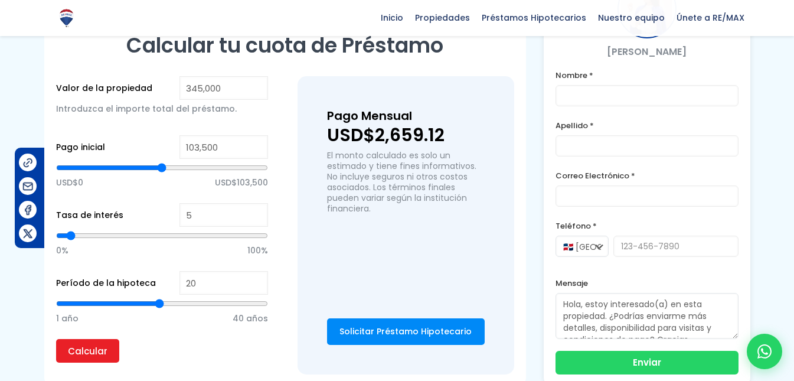
type input "4"
type input "3"
type input "4"
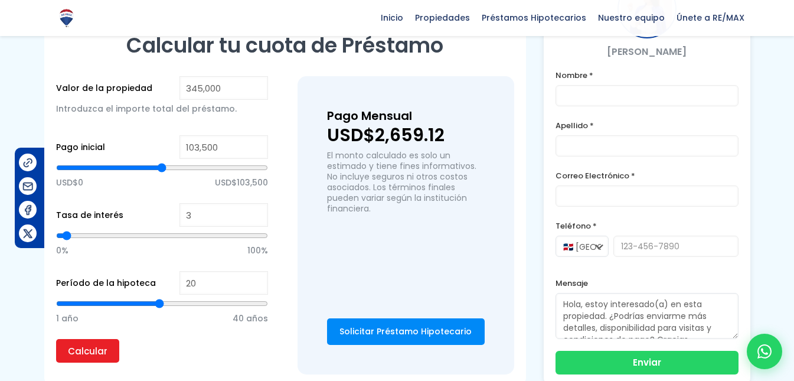
type input "4"
type input "5"
type input "6"
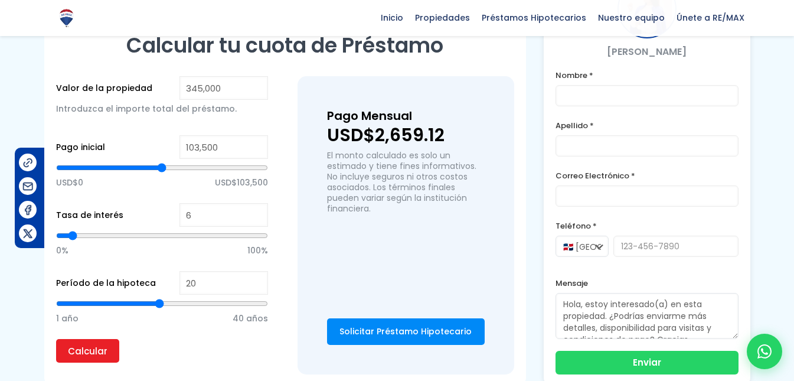
type input "7"
type input "8"
type input "9"
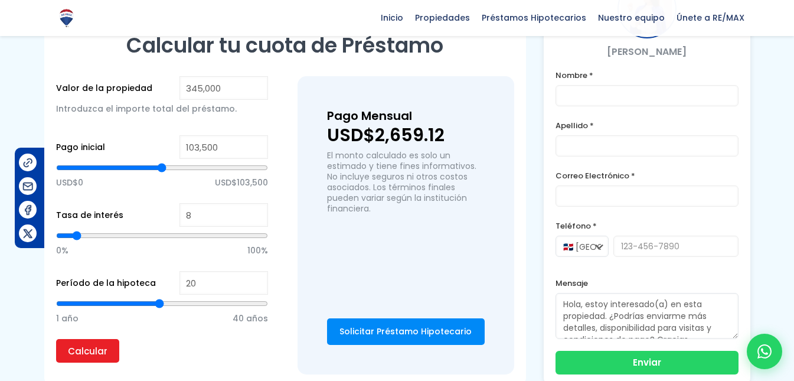
type input "9"
type input "10"
type input "9"
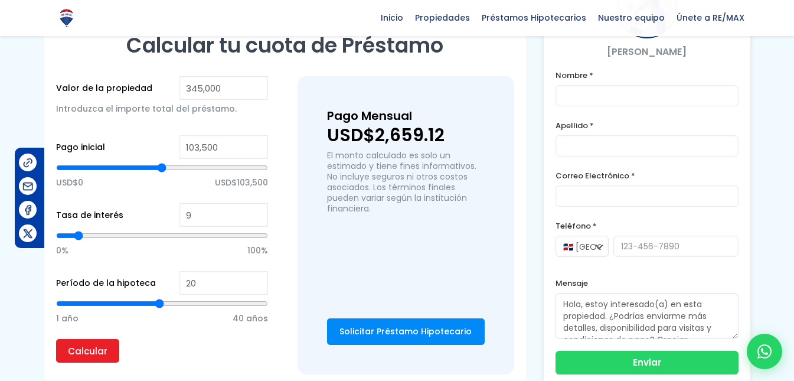
type input "8"
type input "7"
type input "8"
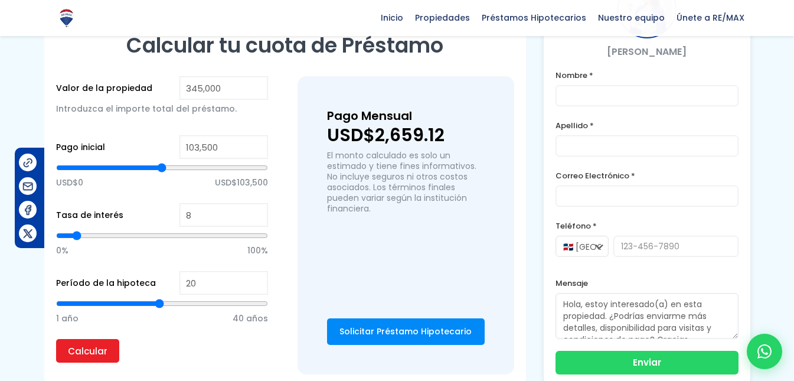
drag, startPoint x: 64, startPoint y: 238, endPoint x: 77, endPoint y: 236, distance: 13.8
type input "8"
click at [77, 236] on input "range" at bounding box center [162, 236] width 212 height 12
click at [86, 351] on input "Calcular" at bounding box center [87, 351] width 63 height 24
type input "7"
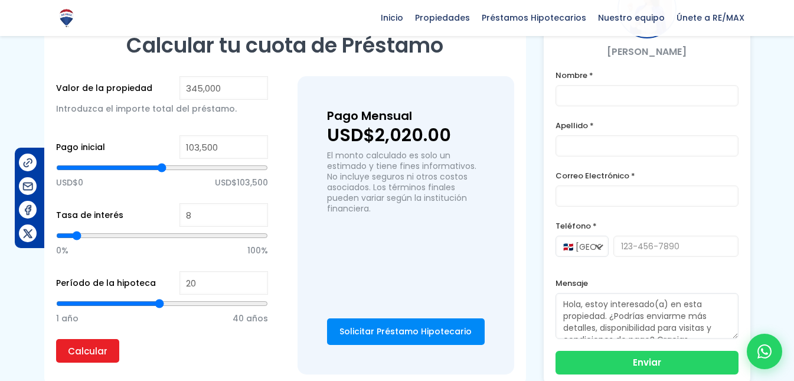
type input "7"
type input "8"
type input "9"
drag, startPoint x: 74, startPoint y: 237, endPoint x: 80, endPoint y: 235, distance: 6.2
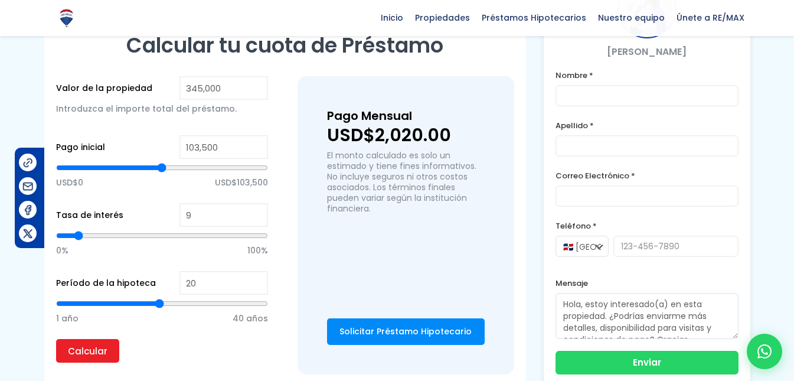
click at [80, 235] on input "range" at bounding box center [162, 236] width 212 height 12
type input "10"
click at [80, 234] on input "range" at bounding box center [162, 236] width 212 height 12
type input "11"
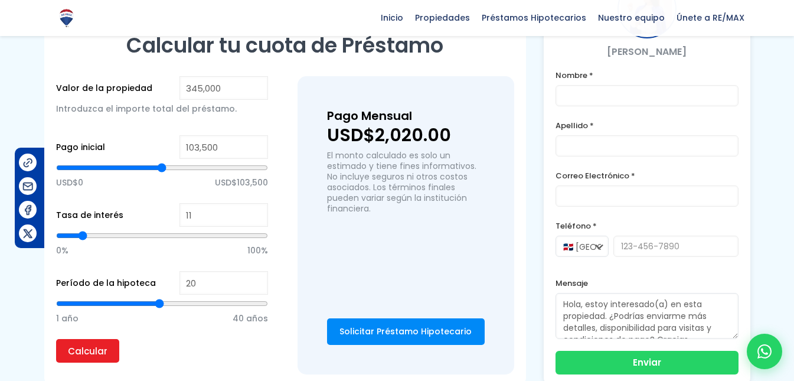
click at [82, 234] on input "range" at bounding box center [162, 236] width 212 height 12
type input "10"
click at [81, 234] on input "range" at bounding box center [162, 236] width 212 height 12
click at [79, 234] on input "range" at bounding box center [162, 236] width 212 height 12
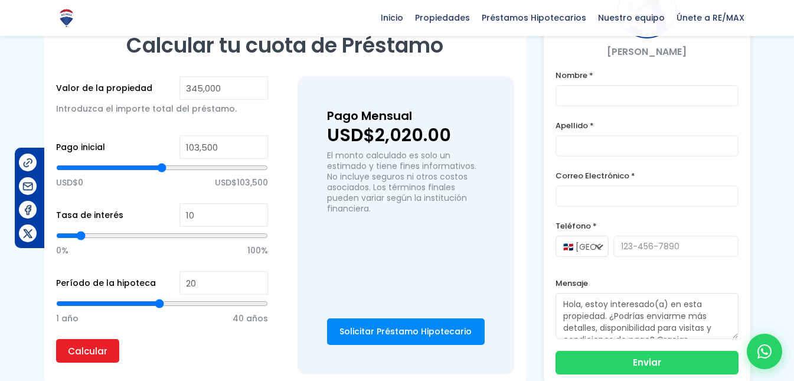
click at [79, 234] on input "range" at bounding box center [162, 236] width 212 height 12
click at [81, 350] on input "Calcular" at bounding box center [87, 351] width 63 height 24
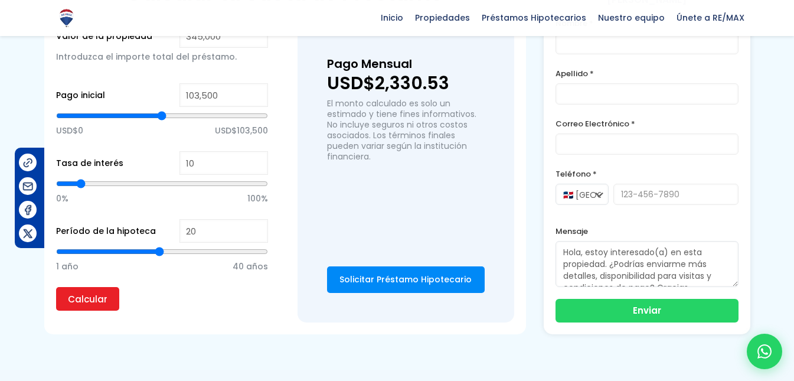
scroll to position [953, 0]
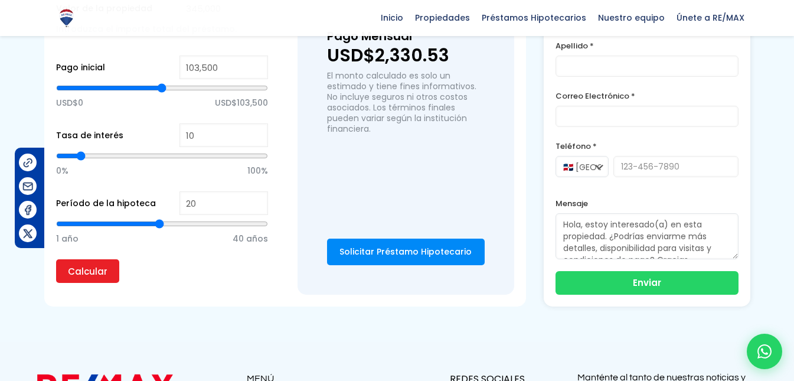
type input "19"
type input "18"
type input "16"
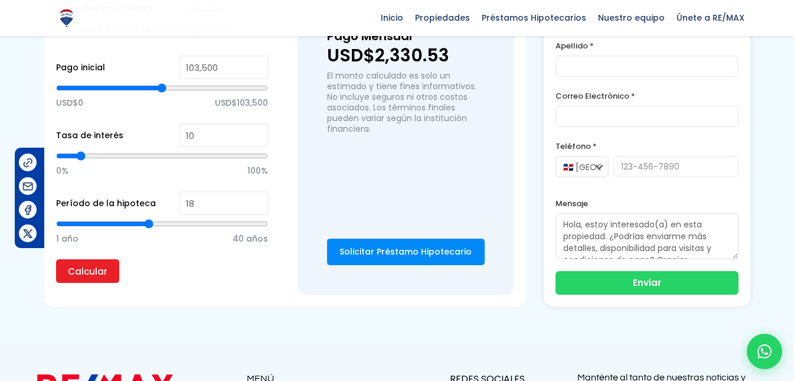
type input "16"
type input "14"
type input "12"
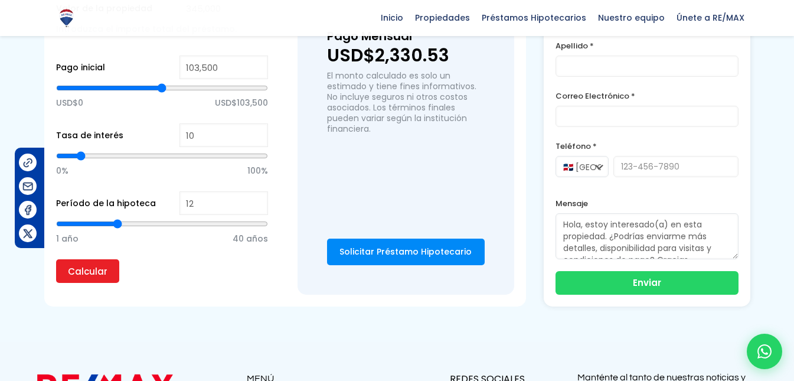
type input "10"
type input "9"
type input "8"
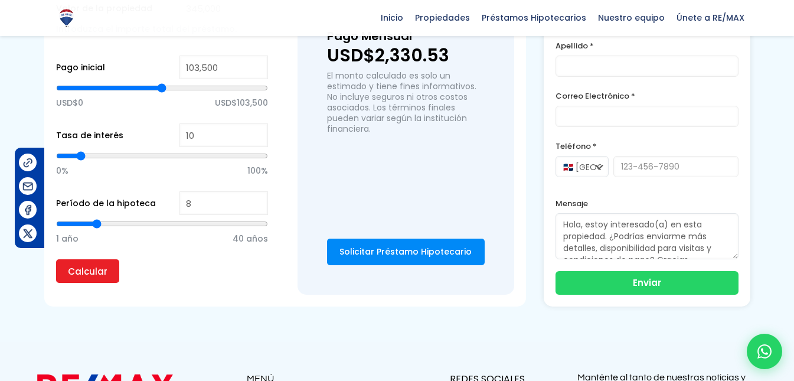
drag, startPoint x: 155, startPoint y: 221, endPoint x: 95, endPoint y: 220, distance: 60.2
type input "8"
click at [95, 220] on input "range" at bounding box center [162, 224] width 212 height 12
click at [94, 272] on input "Calcular" at bounding box center [87, 271] width 63 height 24
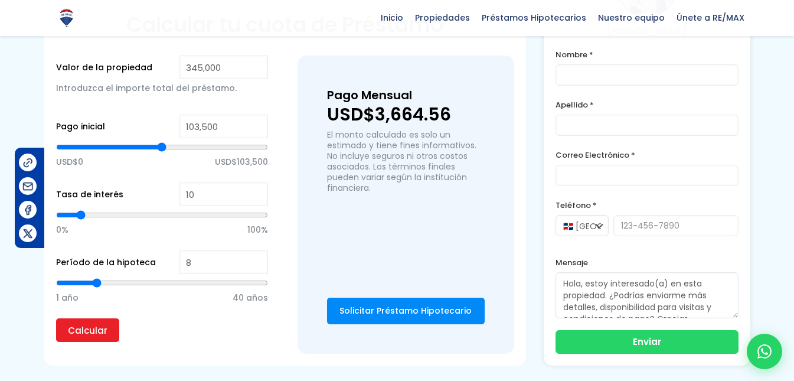
scroll to position [829, 0]
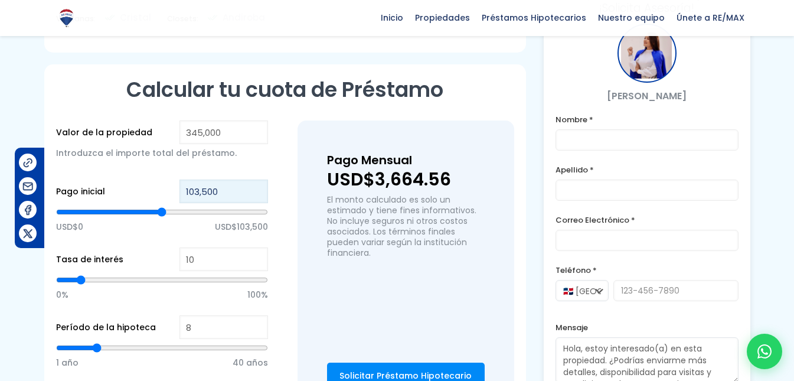
click at [226, 188] on input "103,500" at bounding box center [223, 191] width 89 height 24
type input "10,350"
type input "10350"
type input "1,035"
type input "1035"
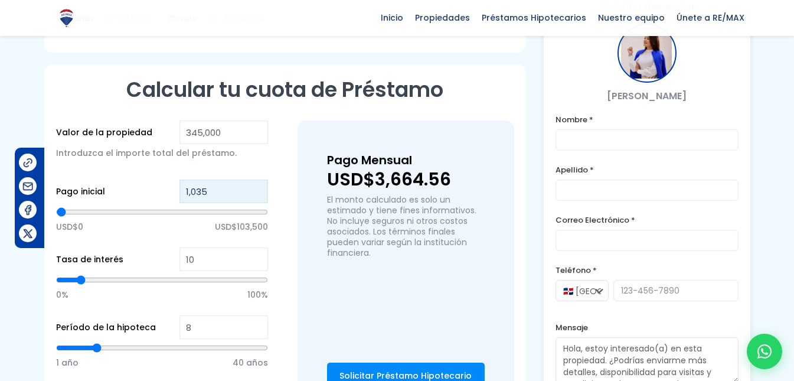
type input "103"
type input "10"
type input "1"
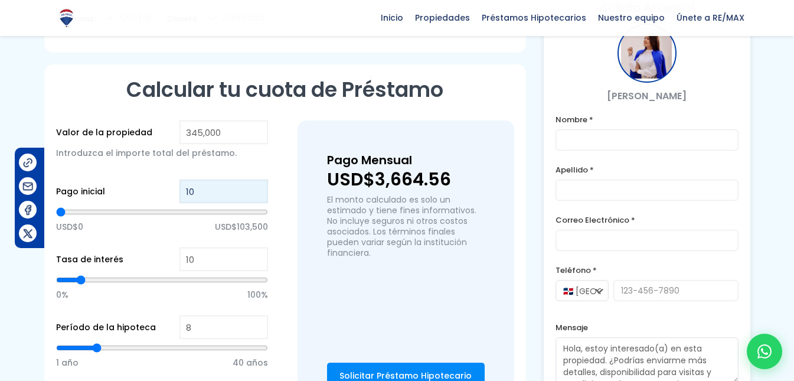
type input "1"
type input "0"
type input "2"
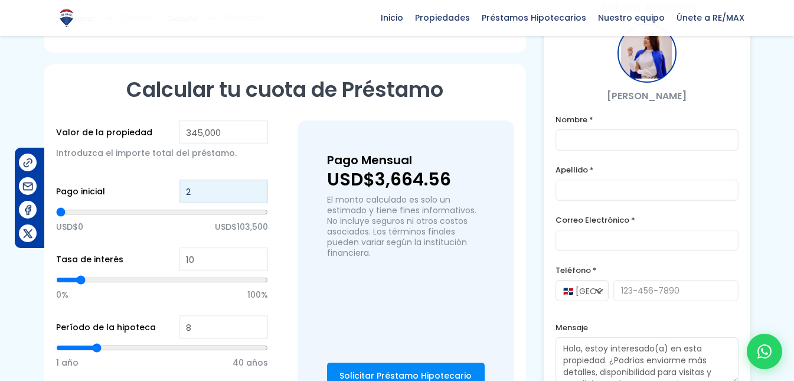
type input "20"
type input "200"
type input "2,000"
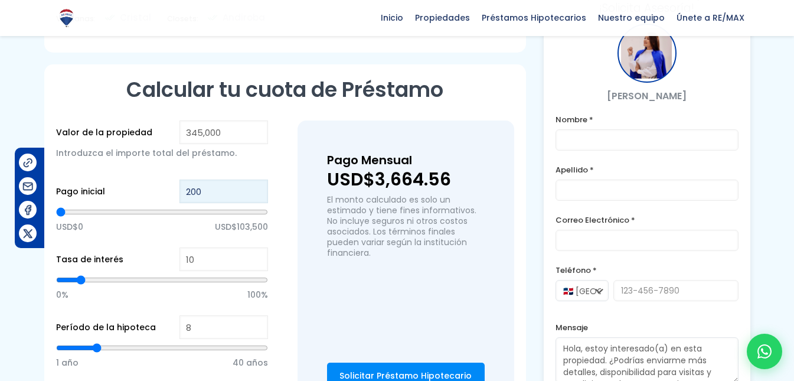
type input "2000"
type input "20,000"
type input "20000"
type input "200,000"
type input "200000"
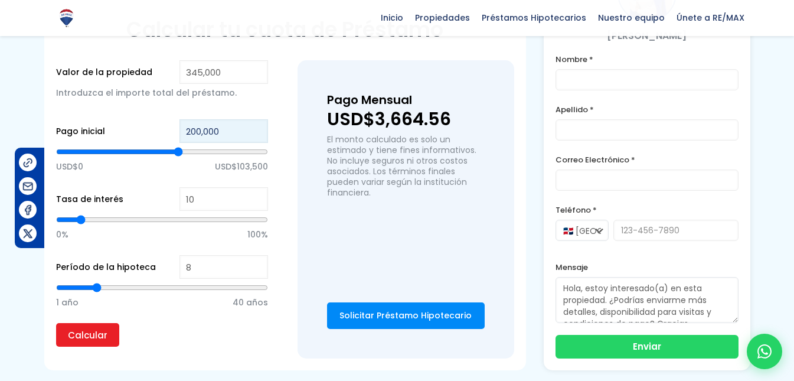
scroll to position [893, 0]
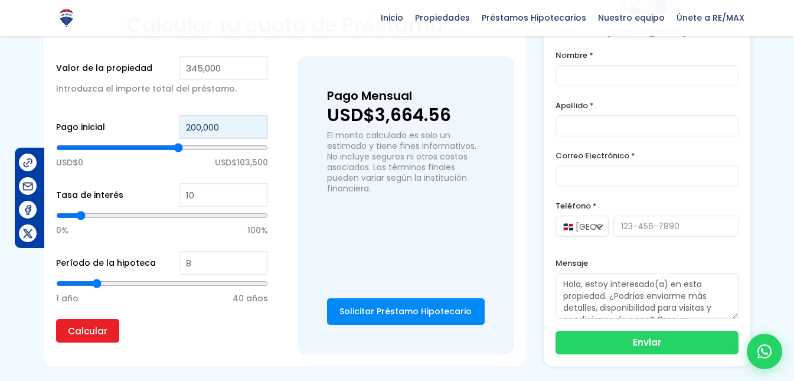
type input "200,000"
click at [195, 264] on input "8" at bounding box center [223, 263] width 89 height 24
type input "21"
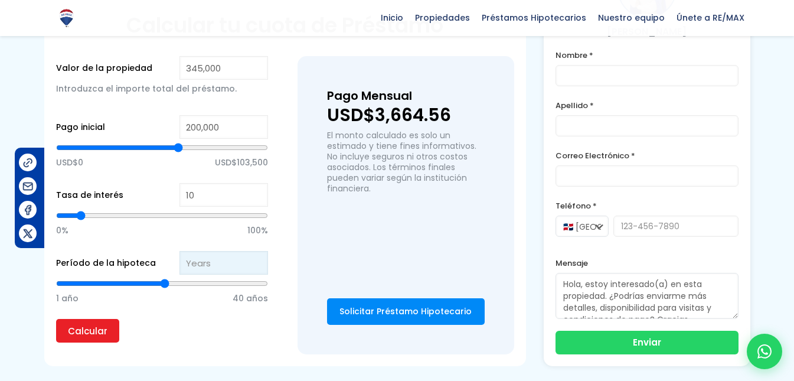
type input "5"
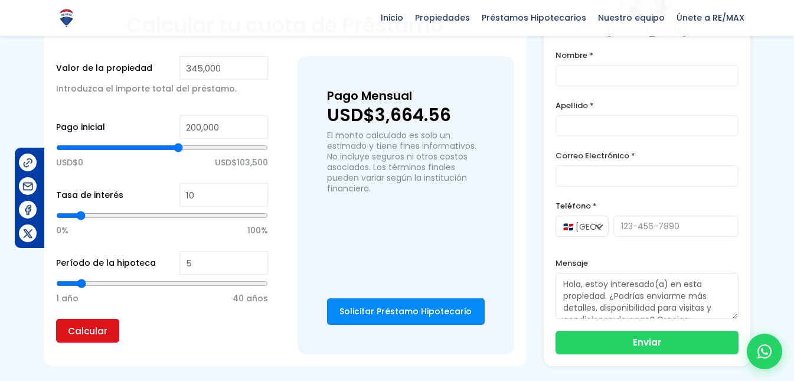
click at [99, 326] on input "Calcular" at bounding box center [87, 331] width 63 height 24
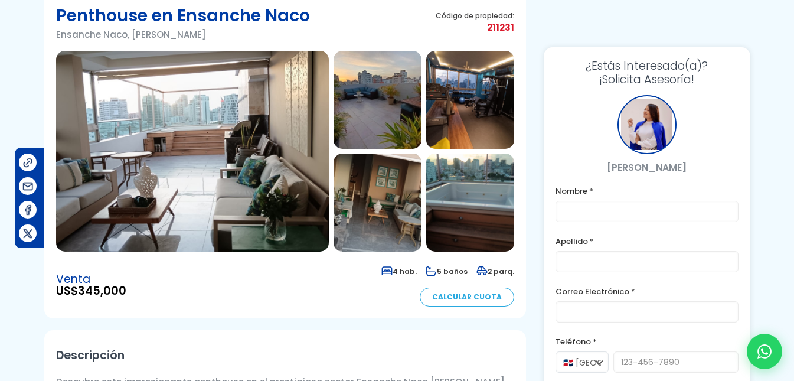
scroll to position [0, 0]
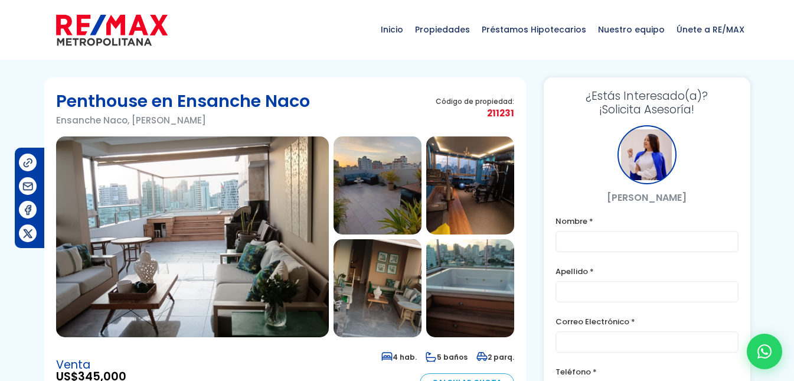
click at [132, 22] on img at bounding box center [112, 29] width 112 height 35
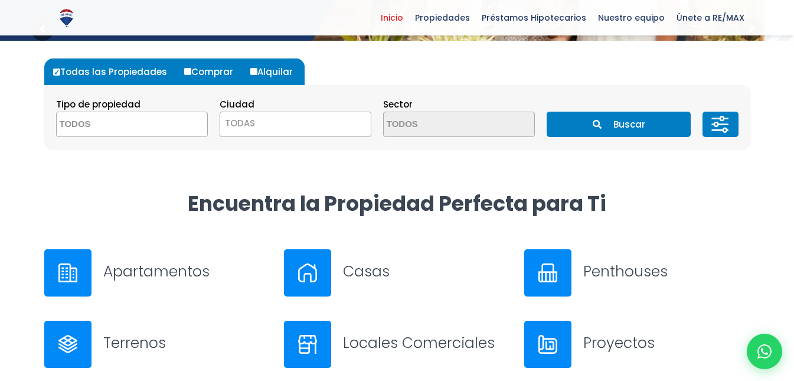
scroll to position [313, 0]
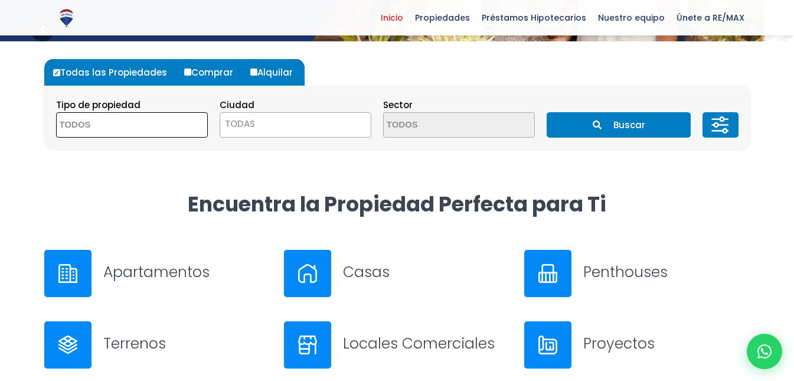
click at [94, 129] on textarea "Search" at bounding box center [114, 125] width 115 height 25
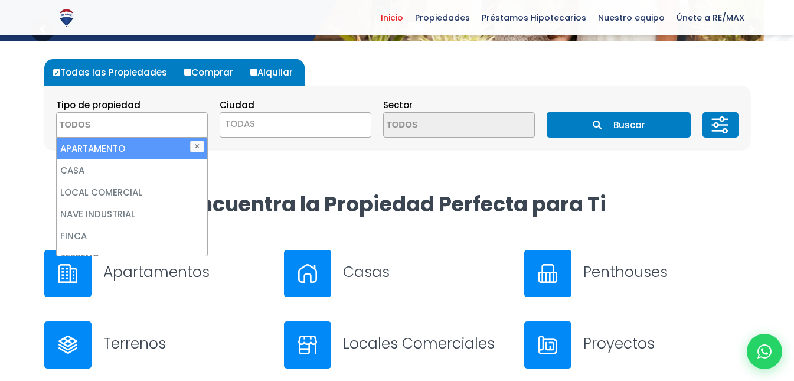
click at [93, 152] on li "APARTAMENTO" at bounding box center [132, 149] width 151 height 22
select select "apartment"
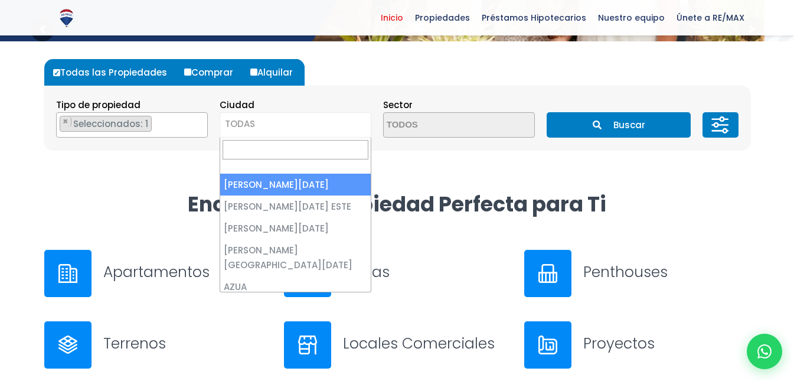
click at [259, 135] on span "TODAS" at bounding box center [296, 124] width 152 height 25
select select "1"
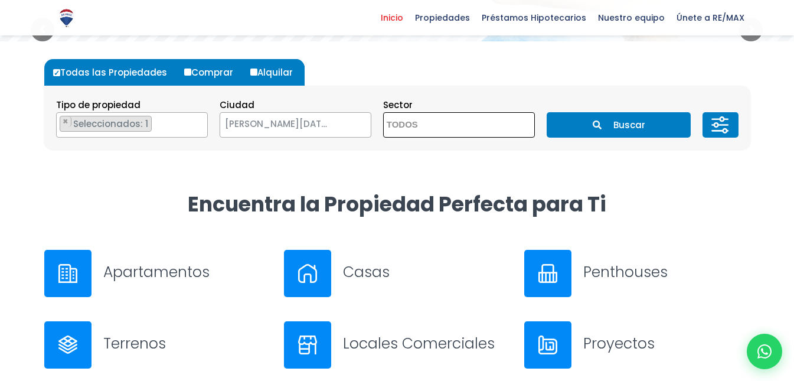
click at [471, 128] on textarea "Search" at bounding box center [441, 125] width 115 height 25
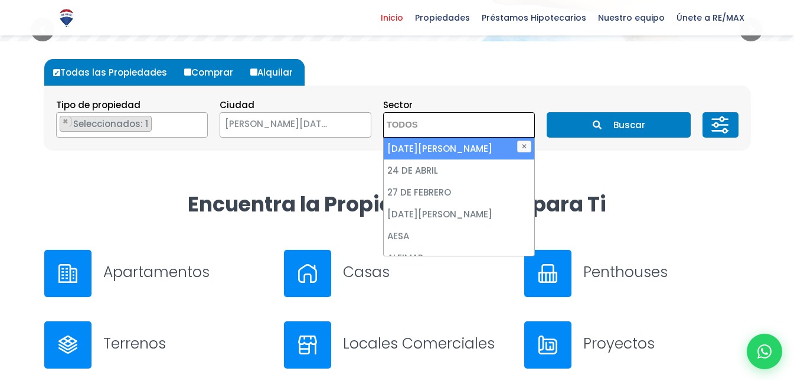
type textarea "k"
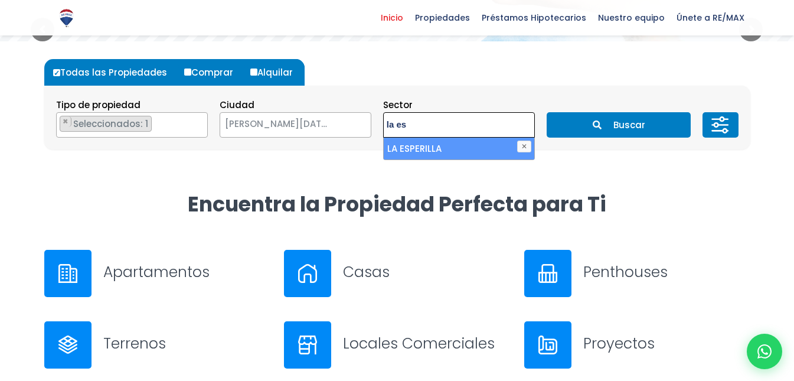
type textarea "la es"
click at [434, 152] on li "LA ESPERILLA" at bounding box center [459, 149] width 151 height 22
select select "180"
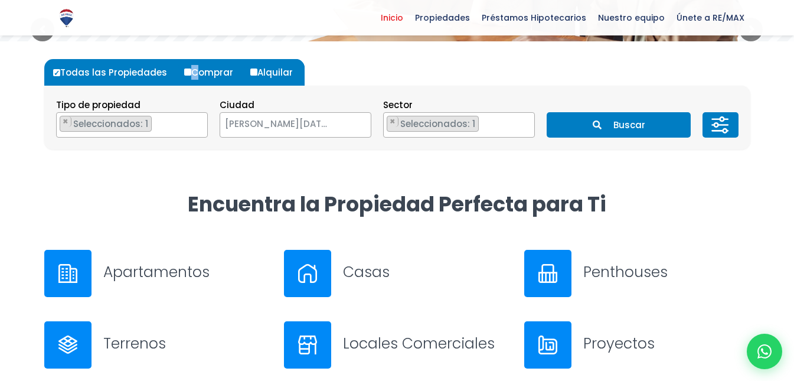
click at [187, 77] on label "Comprar" at bounding box center [213, 72] width 64 height 27
click at [182, 68] on label "Comprar" at bounding box center [213, 72] width 64 height 27
click at [184, 68] on input "Comprar" at bounding box center [187, 71] width 7 height 7
radio input "true"
click at [582, 122] on button "Buscar" at bounding box center [619, 124] width 144 height 25
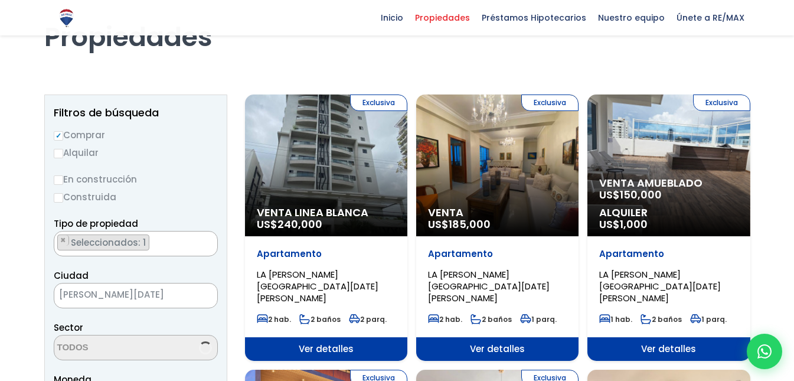
select select "180"
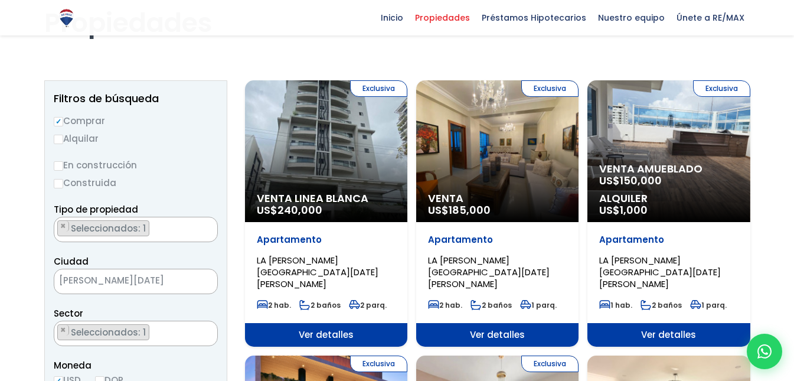
scroll to position [86, 0]
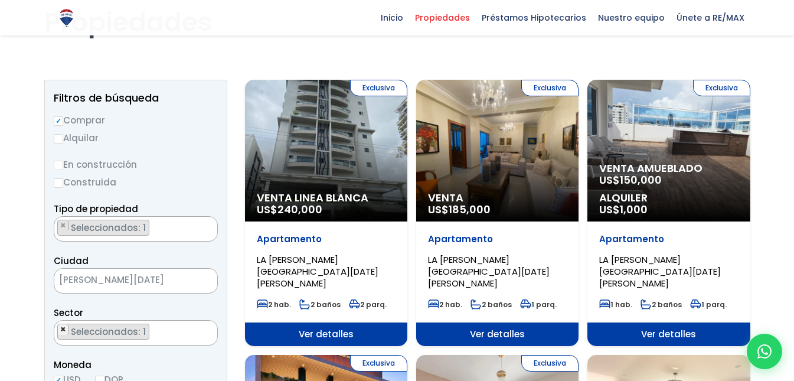
click at [64, 328] on span "×" at bounding box center [63, 329] width 6 height 11
select select
click at [115, 327] on textarea "Search" at bounding box center [111, 333] width 115 height 25
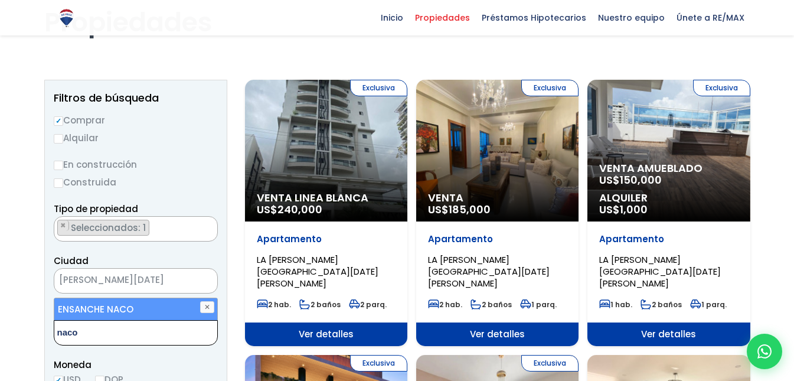
type textarea "naco"
click at [100, 308] on li "ENSANCHE NACO" at bounding box center [135, 309] width 163 height 22
select select "182"
click at [100, 308] on li "ENSANCHE NACO" at bounding box center [135, 309] width 163 height 22
select select
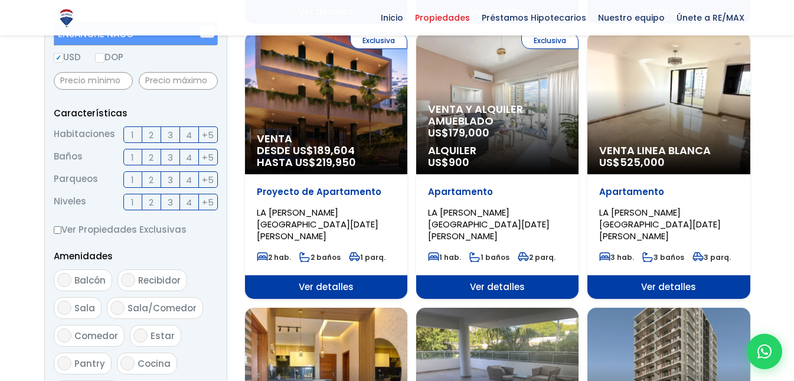
scroll to position [446, 0]
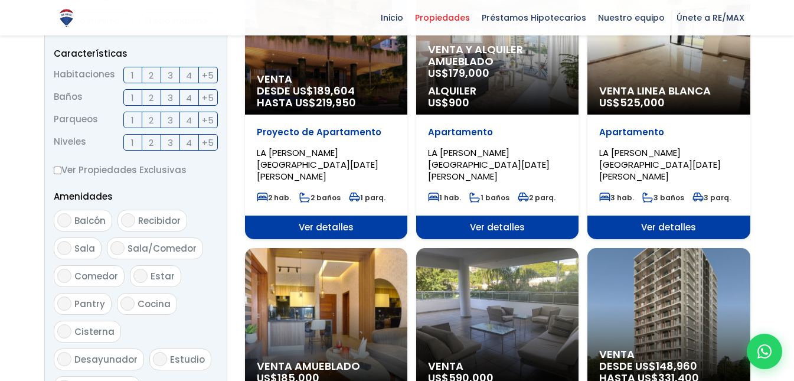
click at [179, 285] on form "Comprar Alquilar En construcción Construida Tipo de propiedad APARTAMENTO CASA …" at bounding box center [136, 110] width 164 height 758
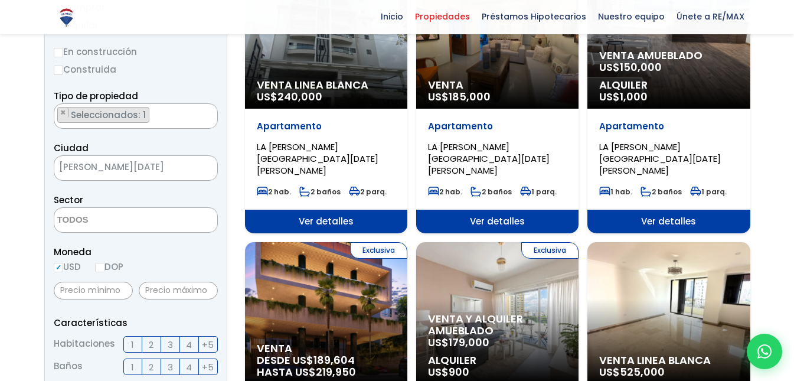
scroll to position [203, 0]
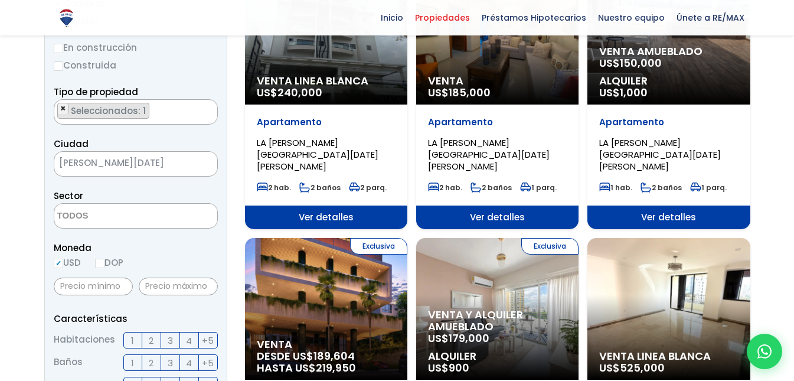
click at [66, 109] on button "×" at bounding box center [63, 108] width 11 height 11
select select
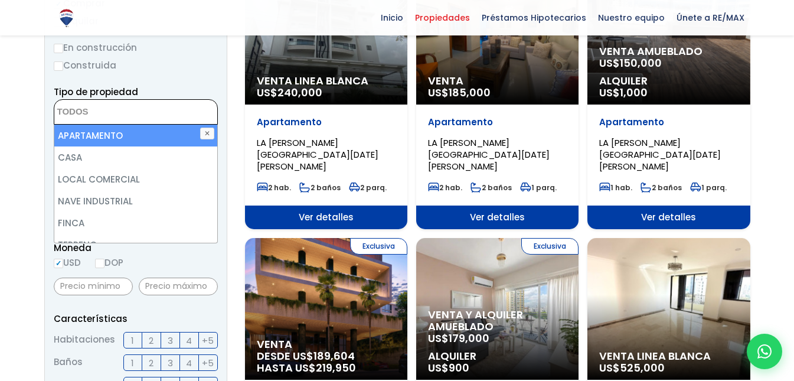
click at [92, 119] on textarea "Search" at bounding box center [111, 112] width 115 height 25
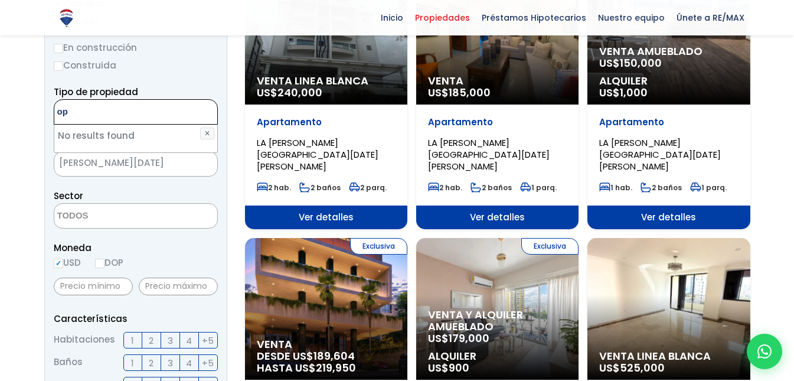
type textarea "o"
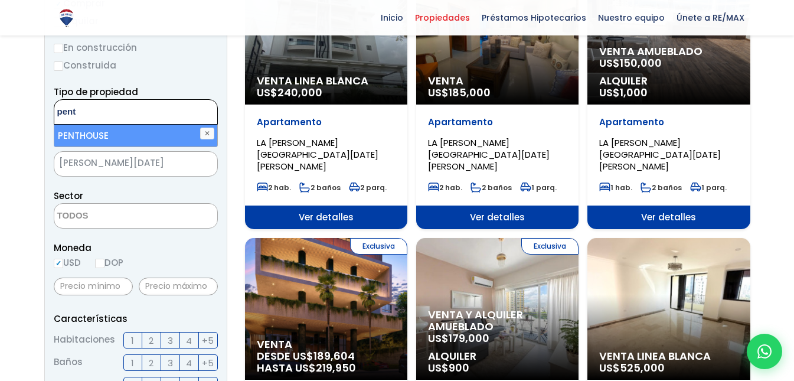
type textarea "pent"
click at [92, 130] on li "PENTHOUSE" at bounding box center [135, 136] width 163 height 22
select select "penthouse"
click at [128, 140] on li "PENTHOUSE" at bounding box center [135, 136] width 163 height 22
select select
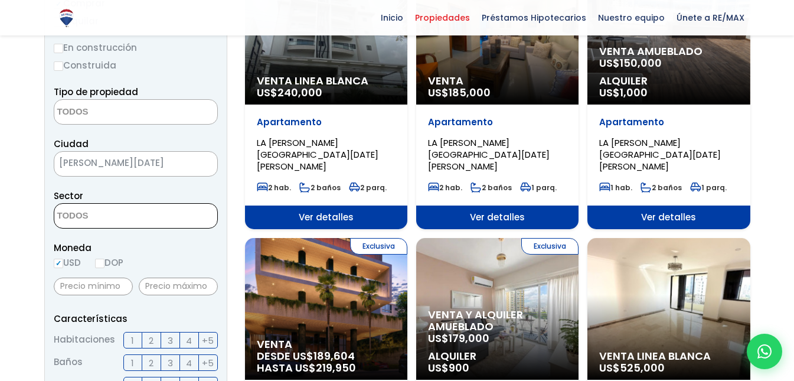
click at [109, 215] on textarea "Search" at bounding box center [111, 216] width 115 height 25
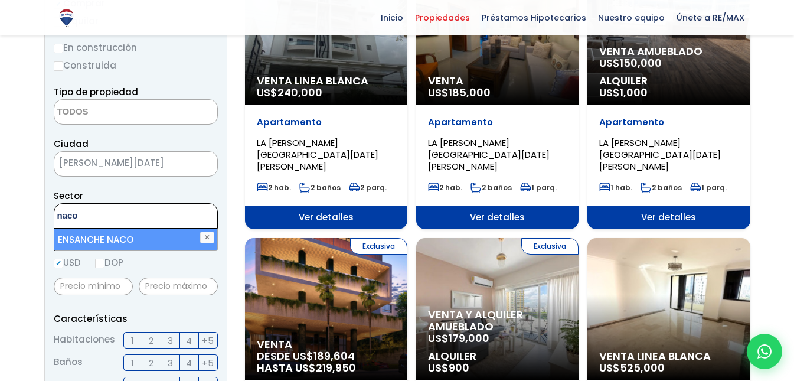
type textarea "naco"
click at [101, 240] on li "ENSANCHE NACO" at bounding box center [135, 239] width 163 height 22
select select "182"
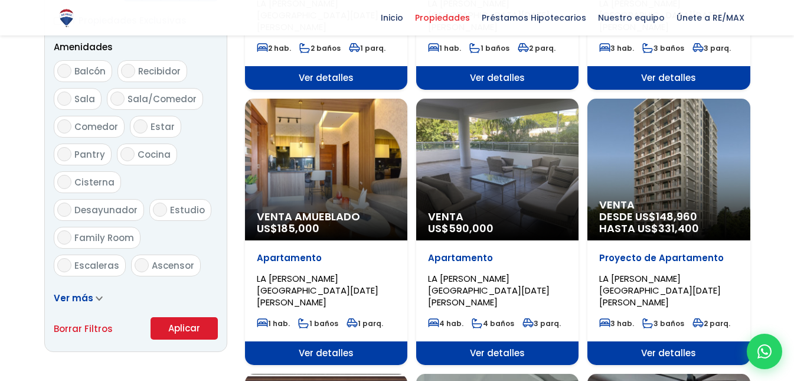
scroll to position [619, 0]
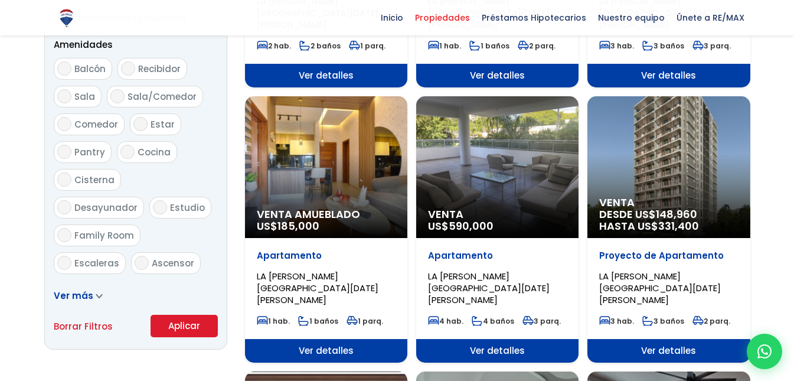
click at [201, 329] on button "Aplicar" at bounding box center [184, 326] width 67 height 22
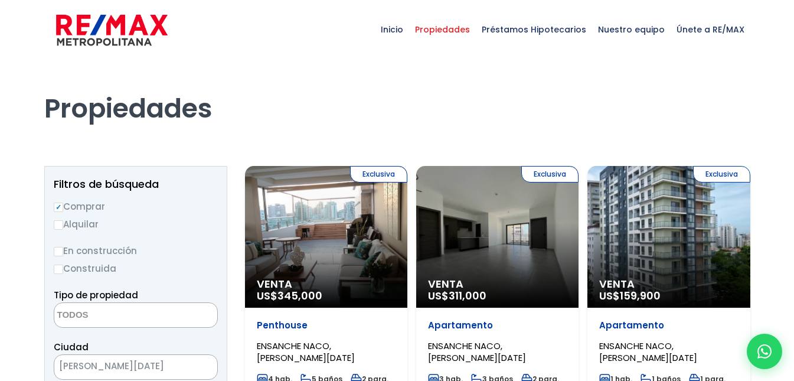
select select
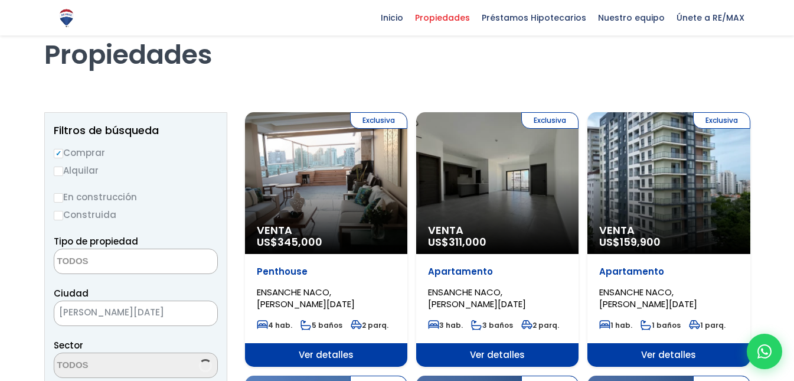
select select "182"
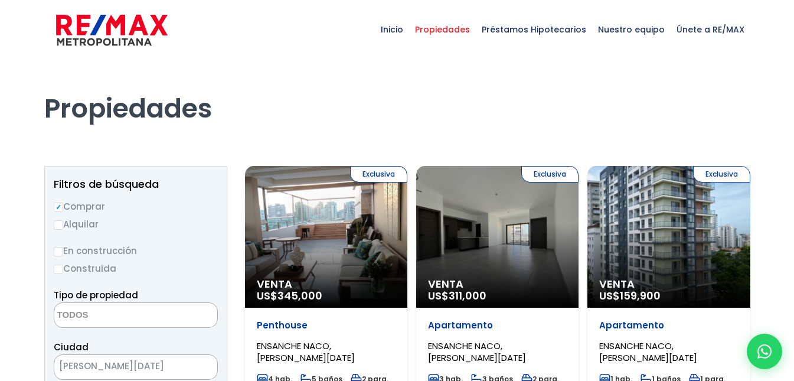
click at [364, 223] on div "Exclusiva Venta US$ 345,000" at bounding box center [326, 237] width 162 height 142
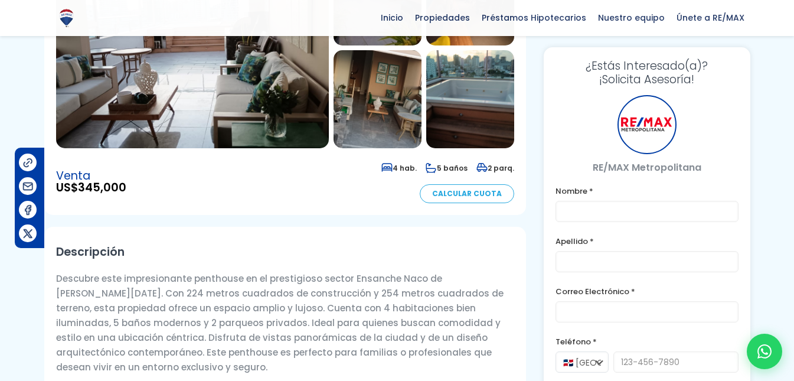
scroll to position [208, 0]
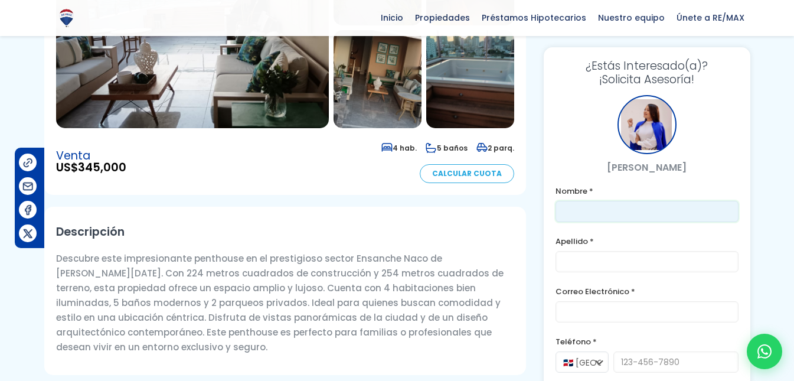
drag, startPoint x: 583, startPoint y: 201, endPoint x: 582, endPoint y: 208, distance: 6.5
click at [583, 205] on input "text" at bounding box center [647, 211] width 183 height 21
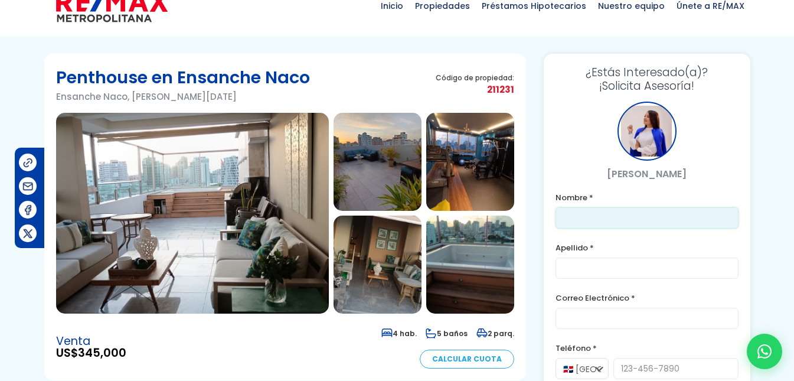
scroll to position [23, 0]
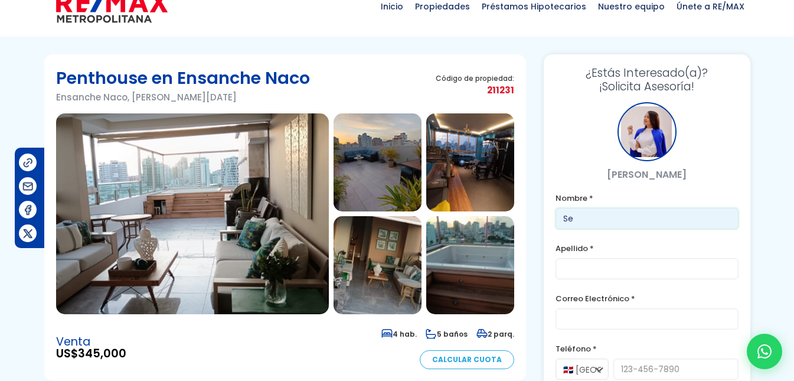
type input "S"
type input "Jose"
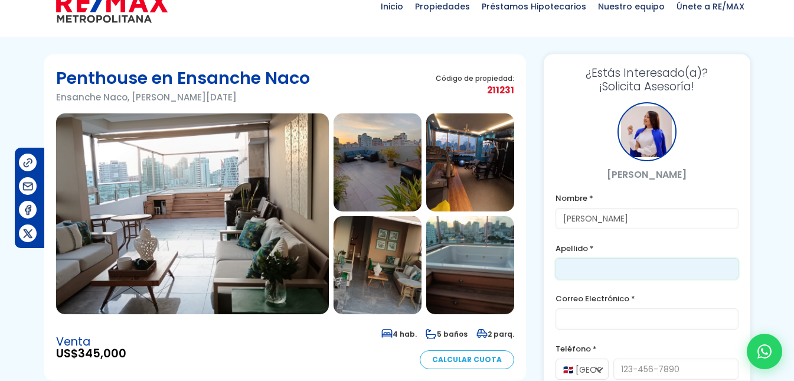
click at [589, 268] on input "text" at bounding box center [647, 268] width 183 height 21
type input "f"
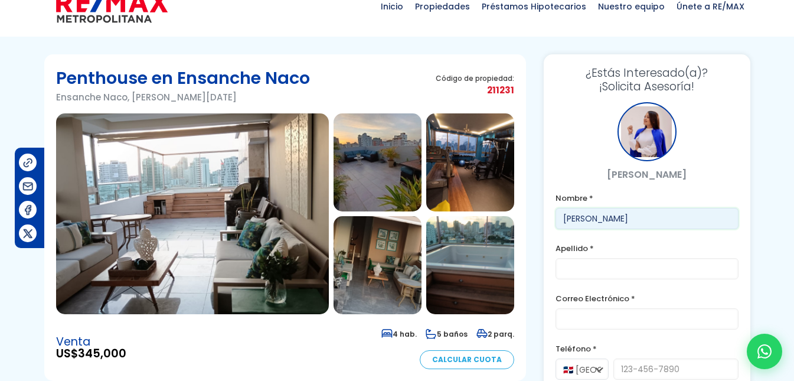
click at [586, 210] on input "Jose" at bounding box center [647, 218] width 183 height 21
type input "J"
type input "Sebastian"
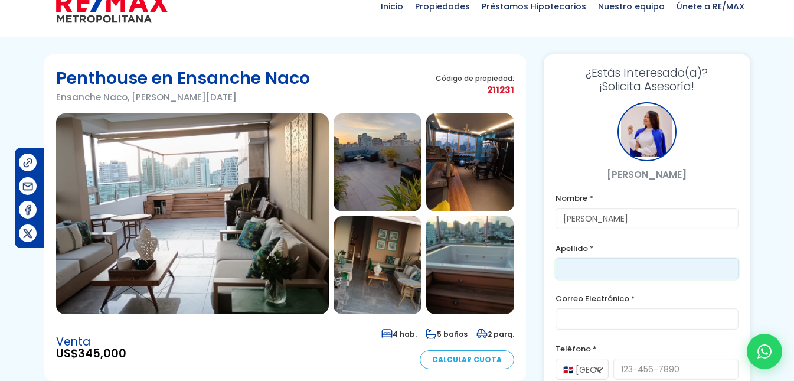
click at [587, 267] on input "text" at bounding box center [647, 268] width 183 height 21
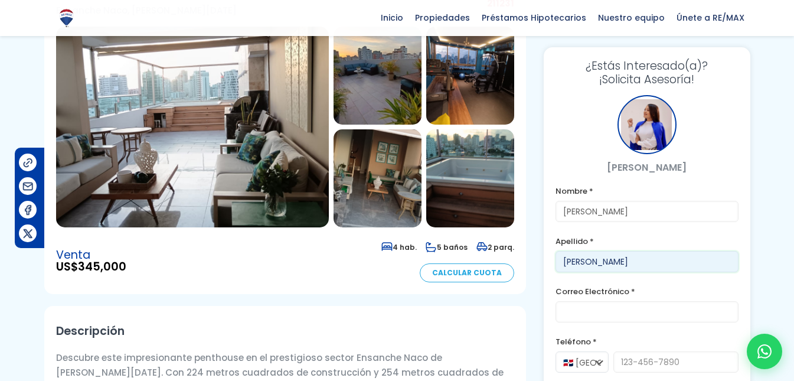
scroll to position [113, 0]
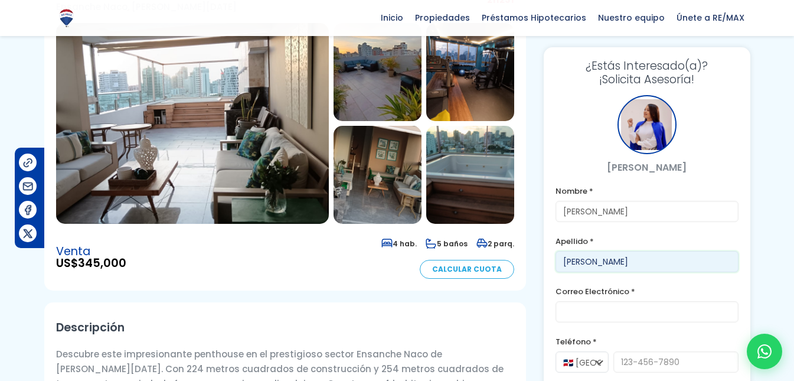
type input "Cruz"
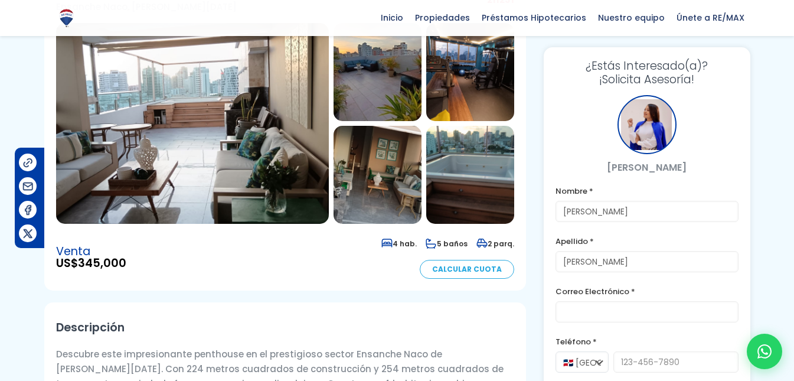
click at [584, 298] on label "Correo Electrónico *" at bounding box center [647, 291] width 183 height 15
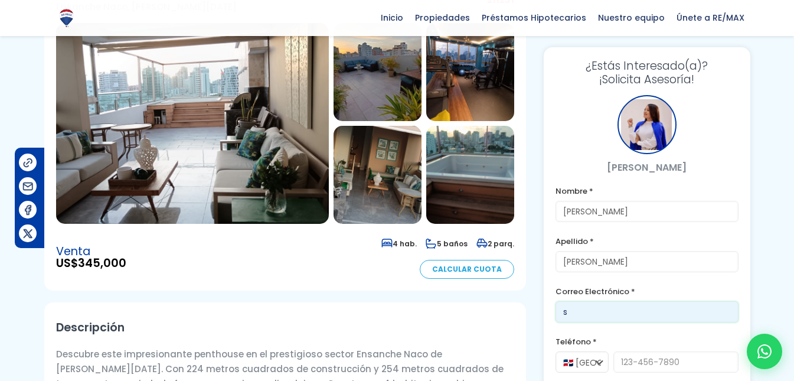
click at [579, 308] on input "s" at bounding box center [647, 311] width 183 height 21
type input "sebastian.cruzordonez@gmail.com"
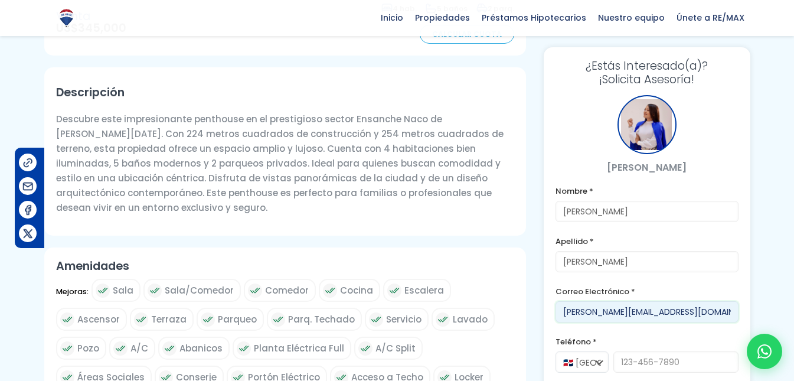
scroll to position [362, 0]
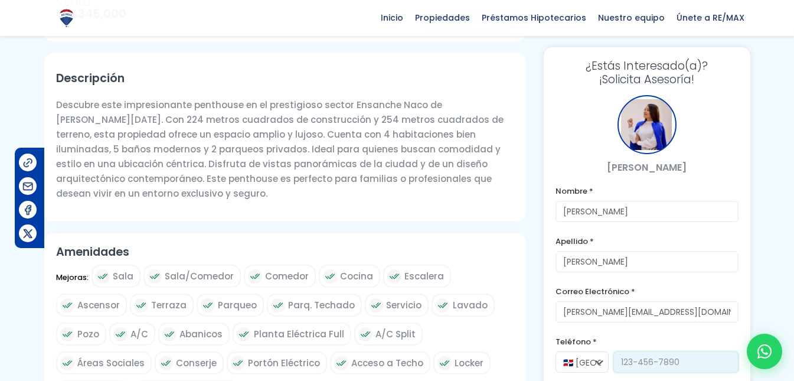
click at [638, 361] on input "tel" at bounding box center [675, 361] width 125 height 21
type input "8495348023"
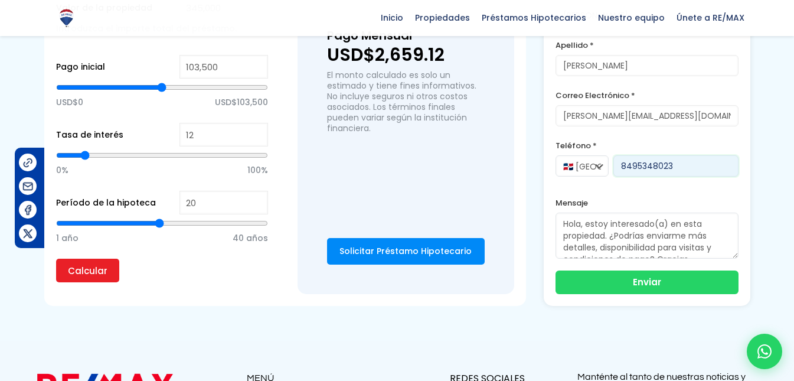
scroll to position [963, 0]
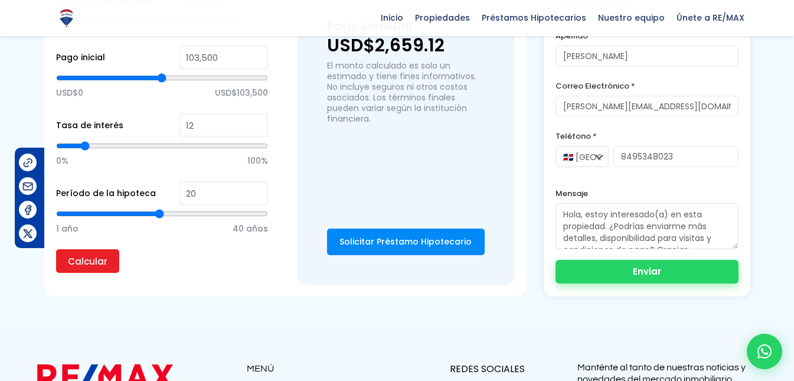
click at [606, 267] on button "Enviar" at bounding box center [647, 272] width 183 height 24
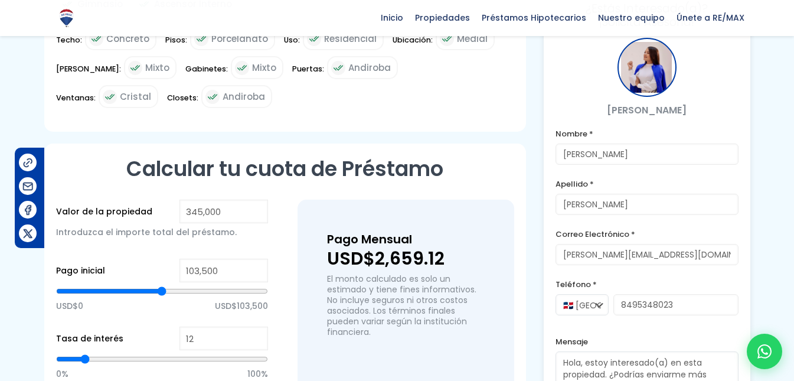
scroll to position [749, 0]
